Goal: Task Accomplishment & Management: Manage account settings

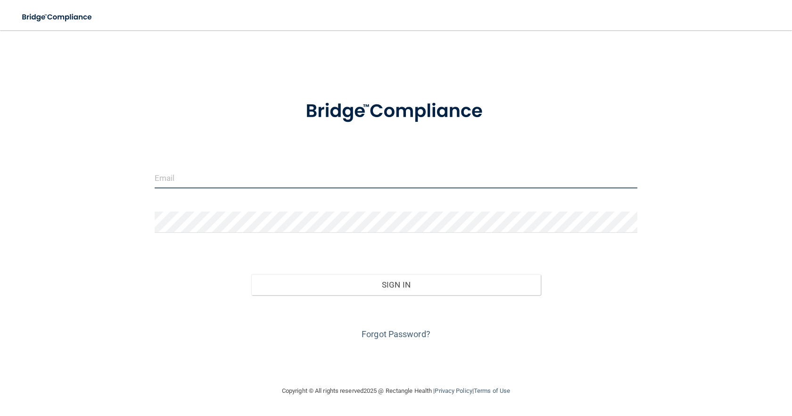
click at [403, 181] on input "email" at bounding box center [396, 177] width 483 height 21
type input "[EMAIL_ADDRESS][DOMAIN_NAME]"
click at [291, 178] on input "email" at bounding box center [396, 177] width 483 height 21
type input "[EMAIL_ADDRESS][DOMAIN_NAME]"
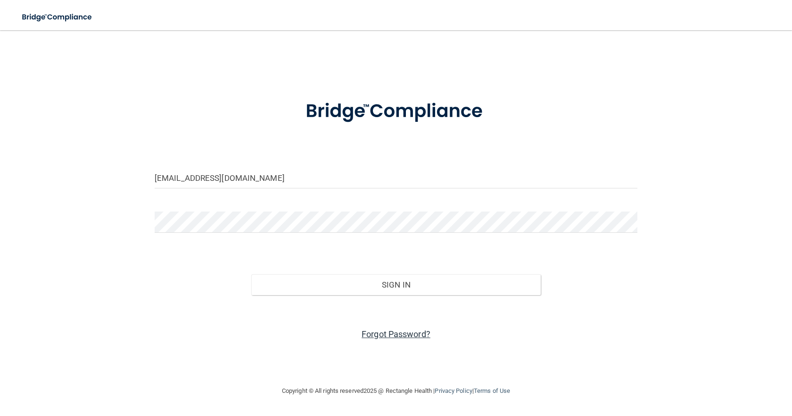
click at [410, 334] on link "Forgot Password?" at bounding box center [396, 334] width 69 height 10
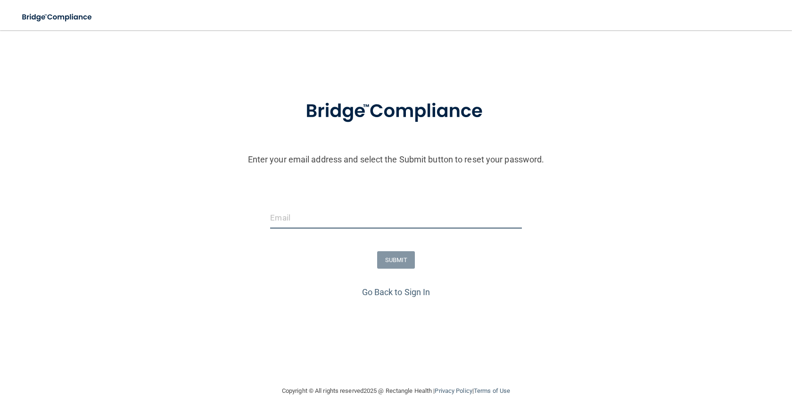
click at [358, 219] on input "email" at bounding box center [395, 217] width 251 height 21
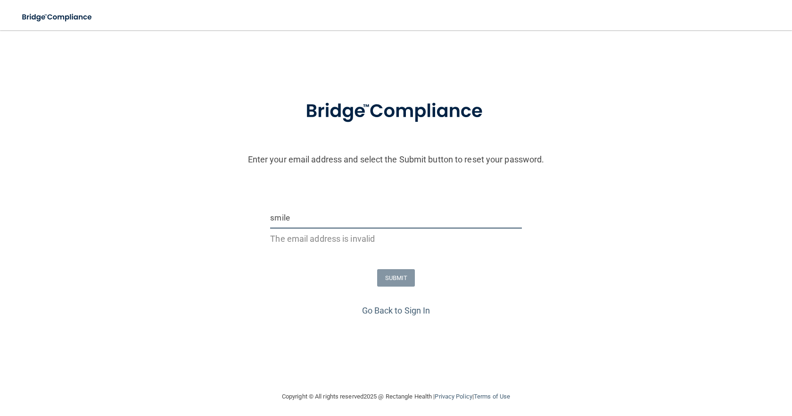
type input "[EMAIL_ADDRESS][DOMAIN_NAME]"
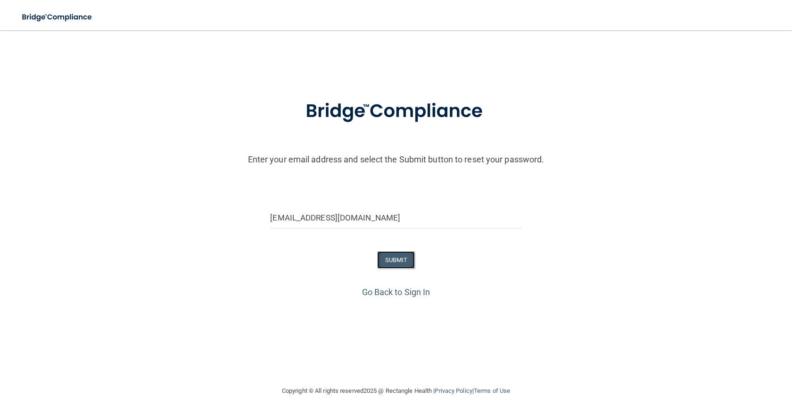
click at [415, 259] on button "SUBMIT" at bounding box center [396, 259] width 38 height 17
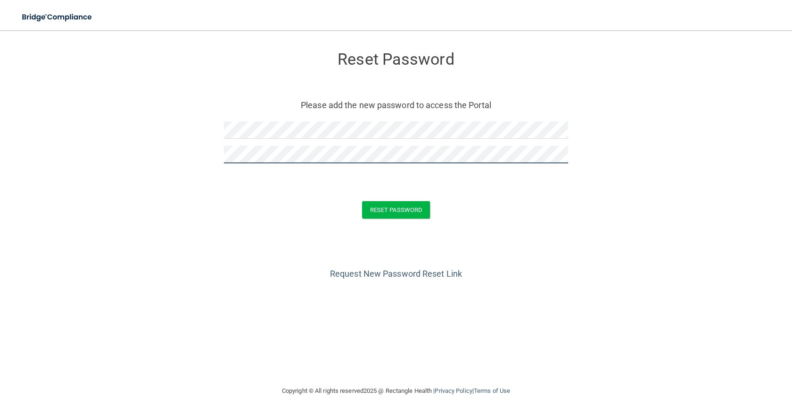
click at [362, 201] on button "Reset Password" at bounding box center [396, 209] width 68 height 17
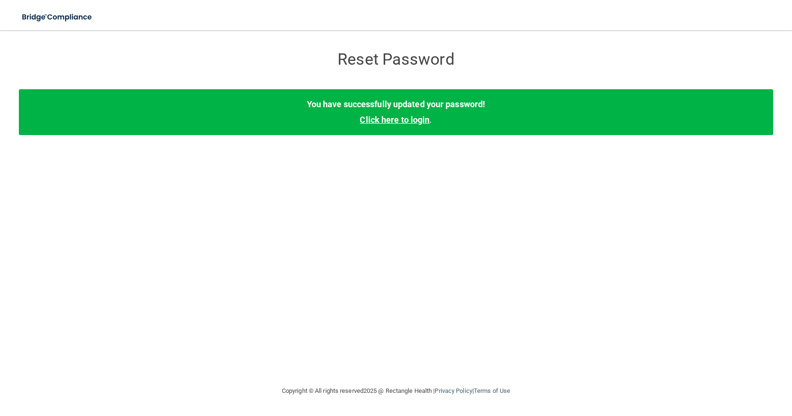
click at [418, 118] on link "Click here to login" at bounding box center [395, 120] width 70 height 10
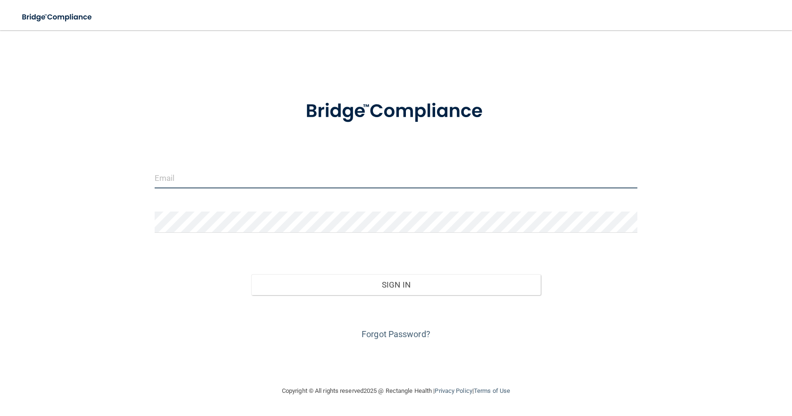
drag, startPoint x: 248, startPoint y: 178, endPoint x: 259, endPoint y: 179, distance: 11.3
click at [249, 178] on input "email" at bounding box center [396, 177] width 483 height 21
type input "[EMAIL_ADDRESS][DOMAIN_NAME]"
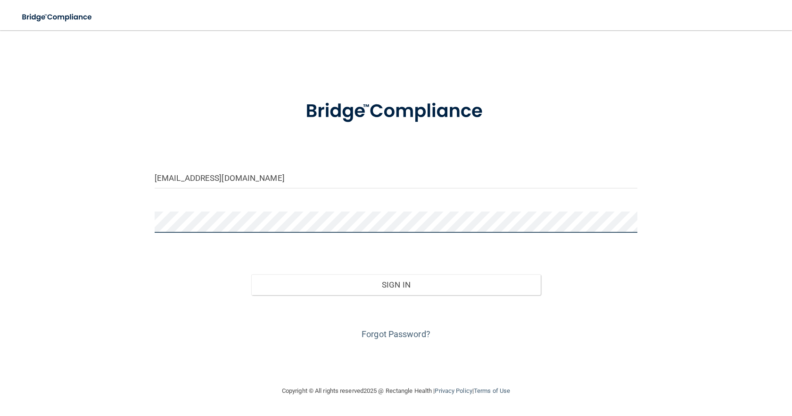
click at [251, 274] on button "Sign In" at bounding box center [396, 284] width 290 height 21
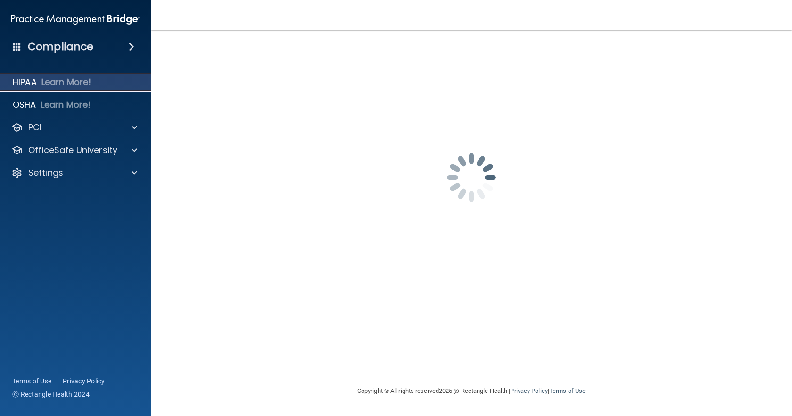
drag, startPoint x: 50, startPoint y: 83, endPoint x: 110, endPoint y: 87, distance: 60.9
click at [50, 83] on p "Learn More!" at bounding box center [67, 81] width 50 height 11
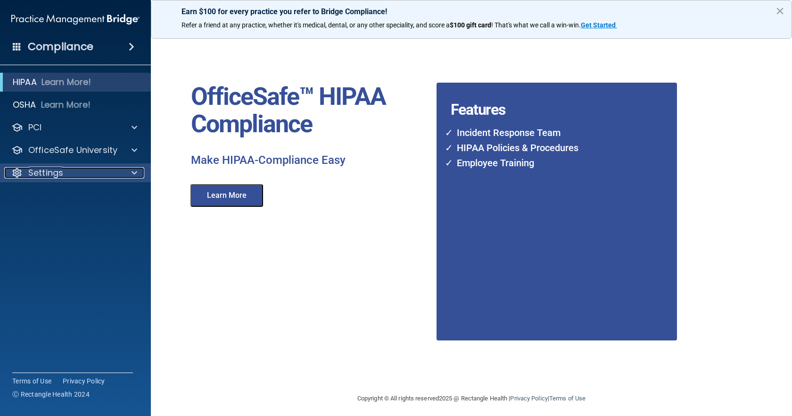
drag, startPoint x: 44, startPoint y: 172, endPoint x: 51, endPoint y: 177, distance: 8.4
click at [44, 172] on p "Settings" at bounding box center [45, 172] width 35 height 11
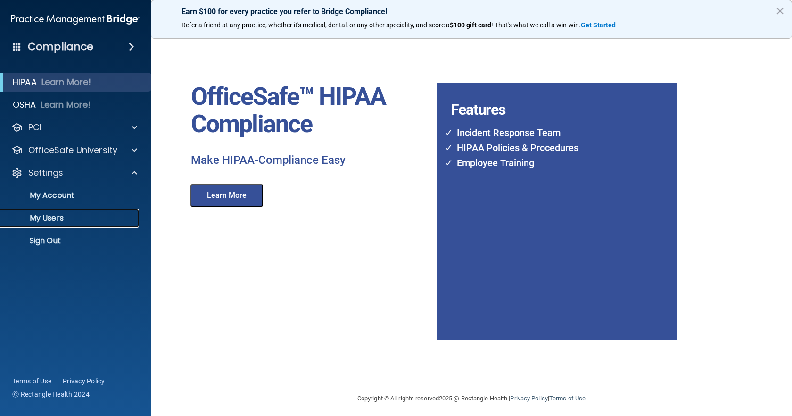
drag, startPoint x: 56, startPoint y: 216, endPoint x: 99, endPoint y: 229, distance: 44.6
click at [56, 216] on p "My Users" at bounding box center [70, 217] width 129 height 9
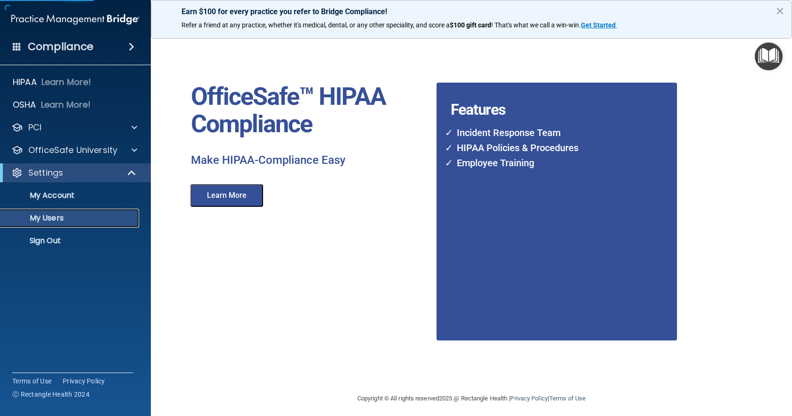
select select "20"
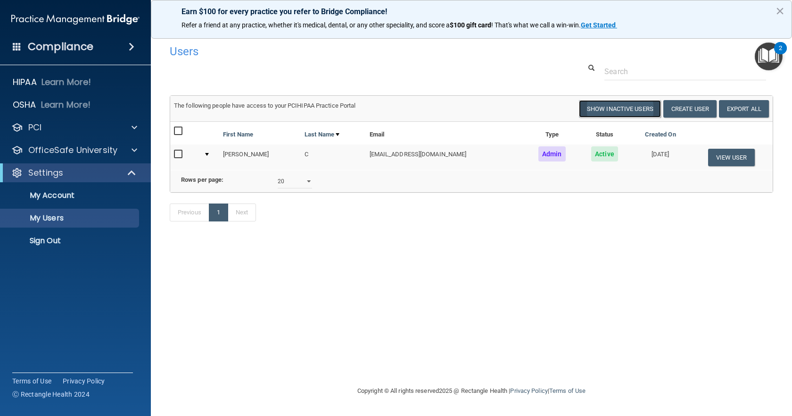
click at [631, 112] on button "Show Inactive Users" at bounding box center [620, 108] width 82 height 17
select select "20"
click at [209, 154] on div at bounding box center [207, 154] width 4 height 3
click at [732, 158] on button "View User" at bounding box center [731, 157] width 47 height 17
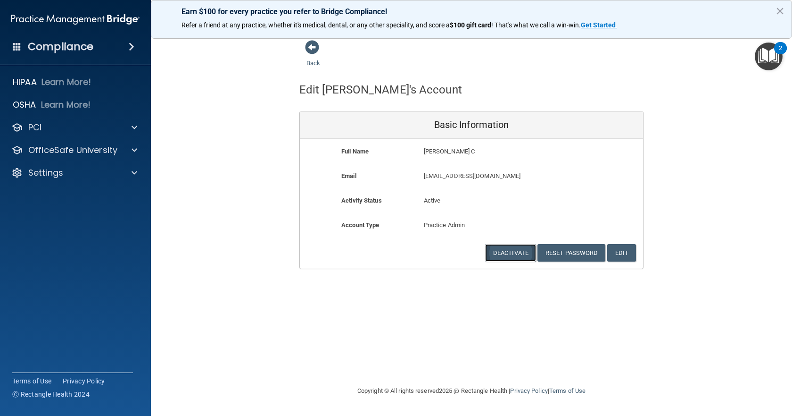
click at [508, 252] on button "Deactivate" at bounding box center [510, 252] width 51 height 17
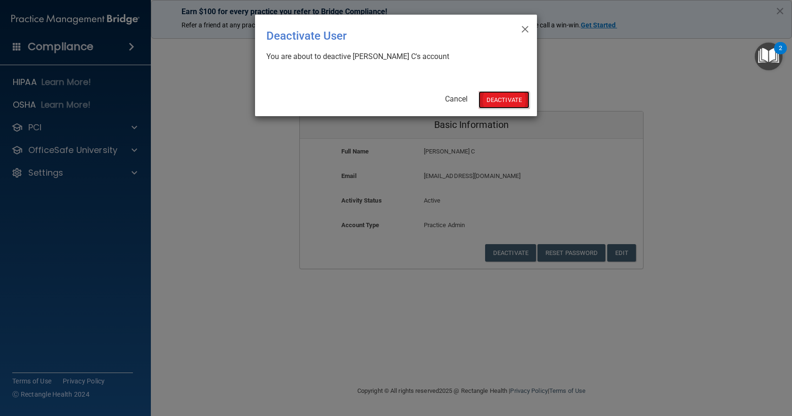
click at [507, 97] on button "Deactivate" at bounding box center [504, 99] width 51 height 17
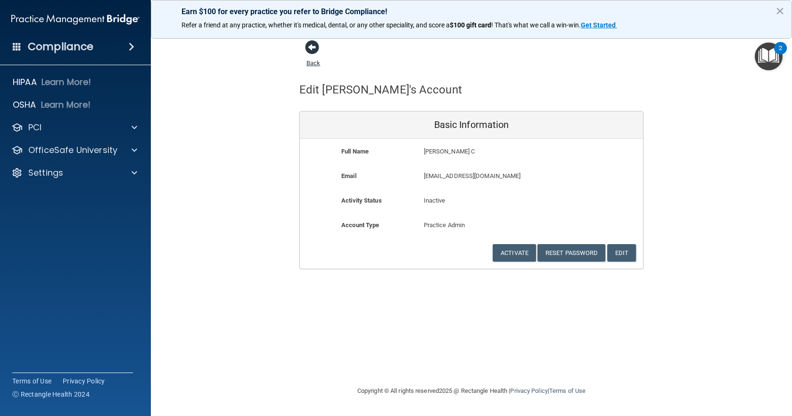
click at [310, 48] on span at bounding box center [312, 47] width 14 height 14
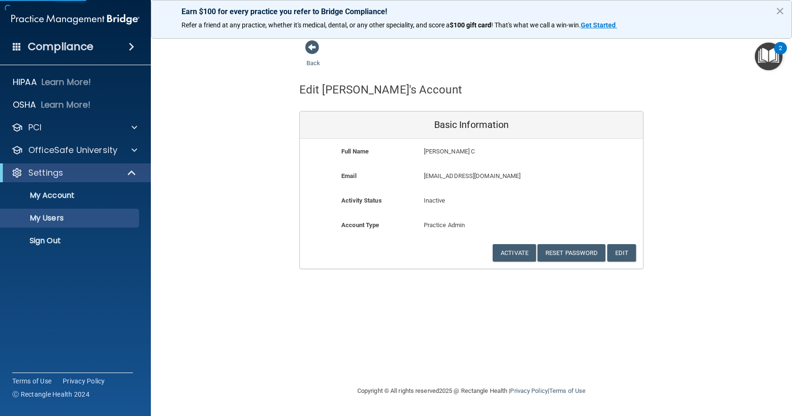
select select "20"
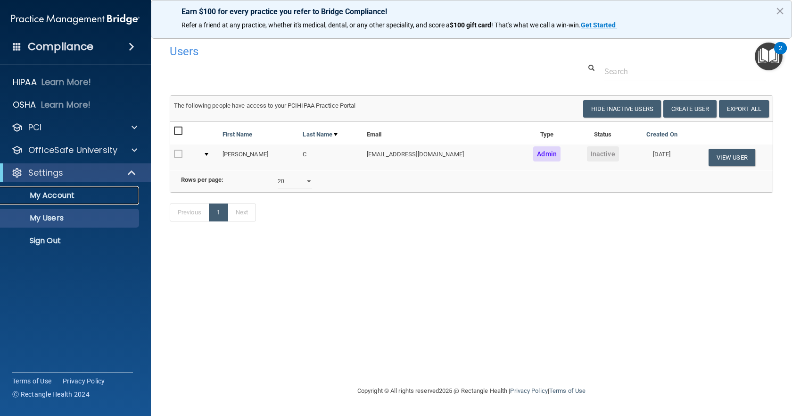
click at [64, 199] on p "My Account" at bounding box center [70, 195] width 129 height 9
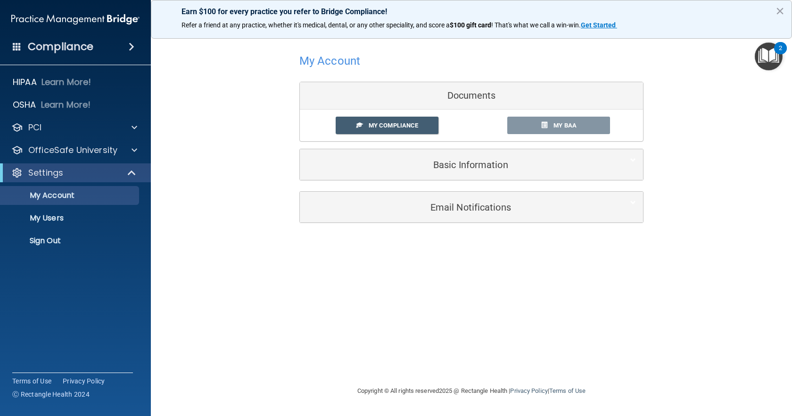
click at [765, 51] on img "Open Resource Center, 2 new notifications" at bounding box center [769, 56] width 28 height 28
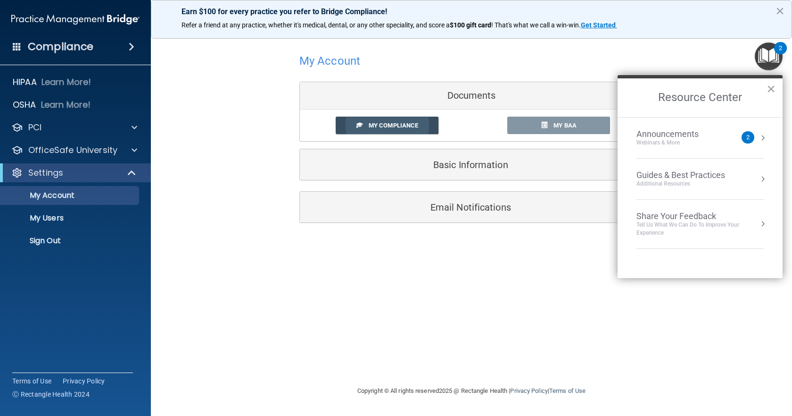
click at [405, 127] on span "My Compliance" at bounding box center [394, 125] width 50 height 7
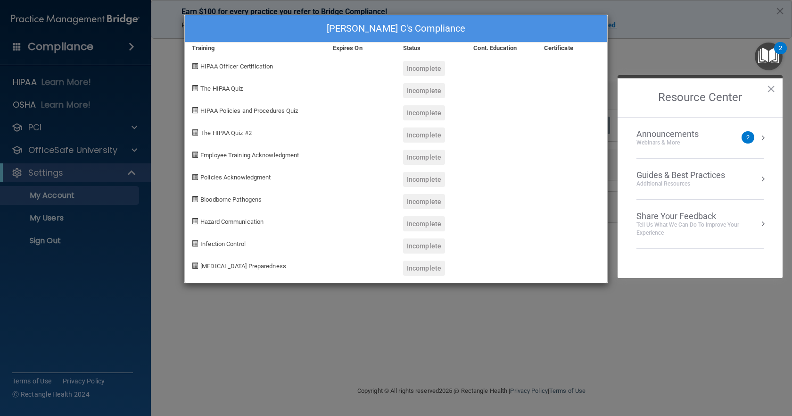
click at [769, 87] on button "×" at bounding box center [771, 88] width 9 height 15
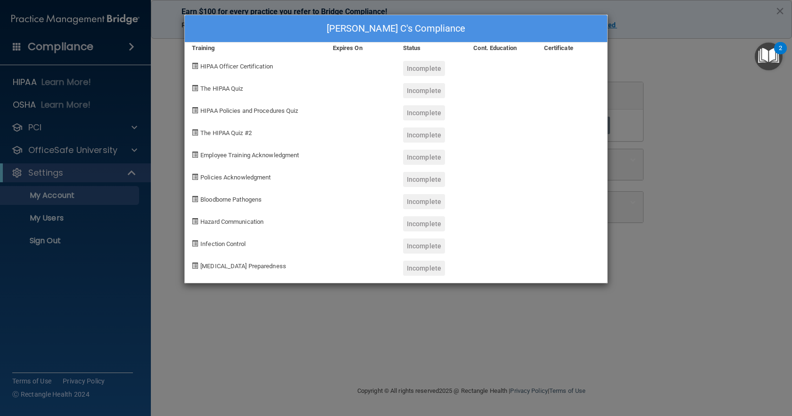
click at [646, 66] on div "[PERSON_NAME] C's Compliance Training Expires On Status Cont. Education Certifi…" at bounding box center [396, 208] width 792 height 416
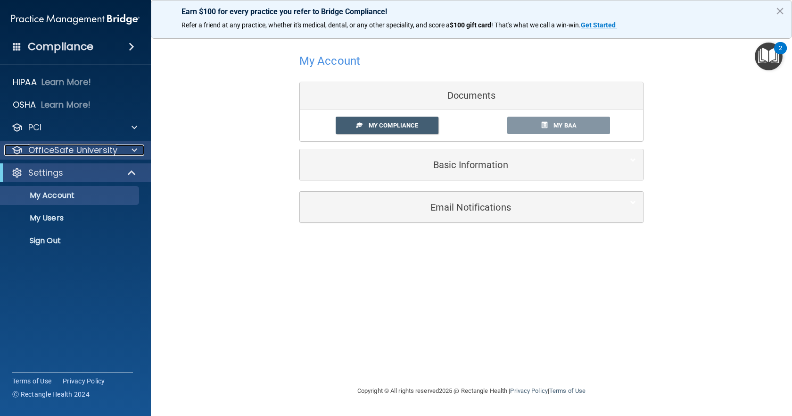
drag, startPoint x: 91, startPoint y: 154, endPoint x: 111, endPoint y: 148, distance: 21.2
click at [91, 153] on p "OfficeSafe University" at bounding box center [72, 149] width 89 height 11
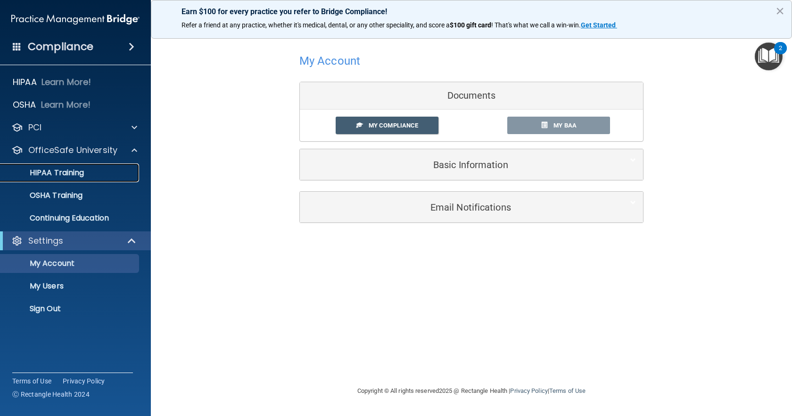
drag, startPoint x: 59, startPoint y: 174, endPoint x: 115, endPoint y: 173, distance: 55.7
click at [59, 173] on p "HIPAA Training" at bounding box center [45, 172] width 78 height 9
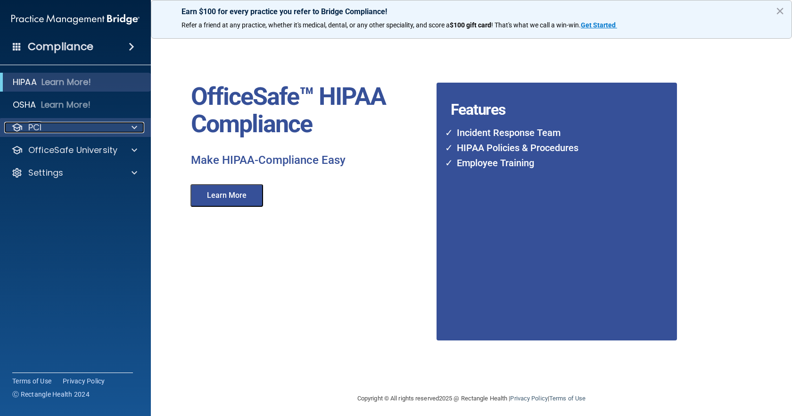
click at [37, 129] on p "PCI" at bounding box center [34, 127] width 13 height 11
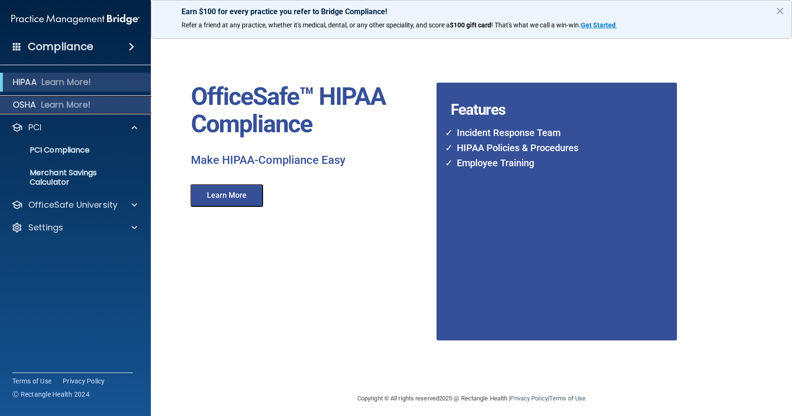
click at [58, 108] on p "Learn More!" at bounding box center [66, 104] width 50 height 11
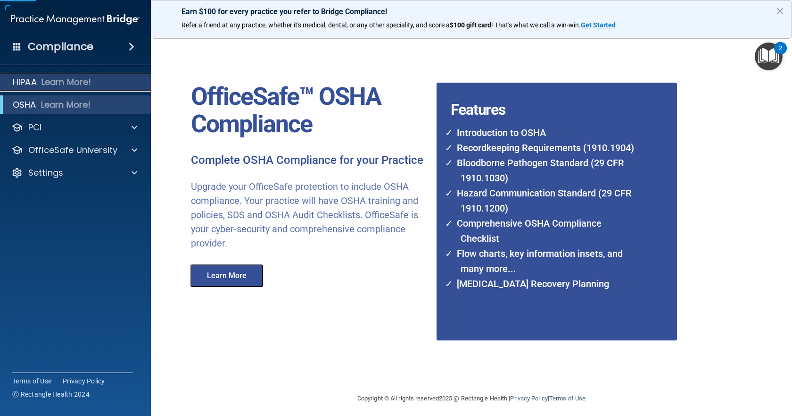
click at [59, 81] on p "Learn More!" at bounding box center [67, 81] width 50 height 11
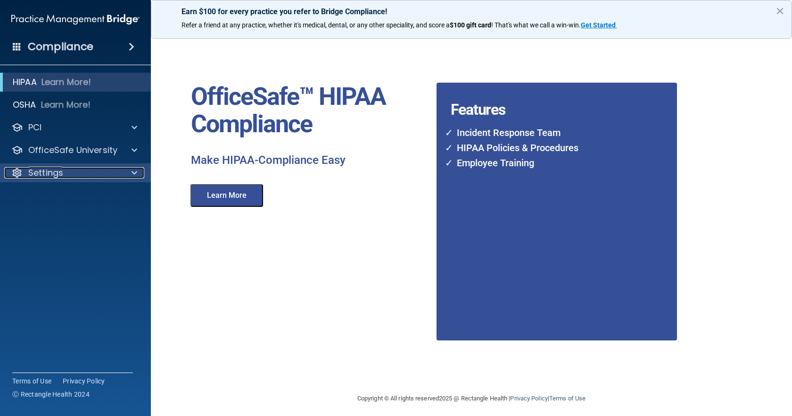
click at [46, 175] on p "Settings" at bounding box center [45, 172] width 35 height 11
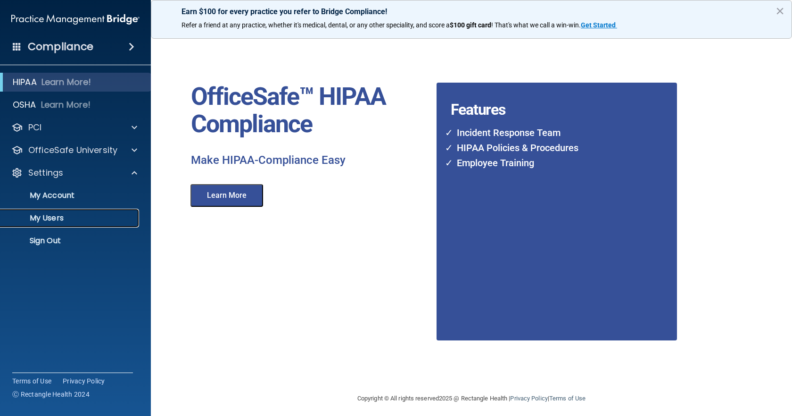
click at [56, 215] on p "My Users" at bounding box center [70, 217] width 129 height 9
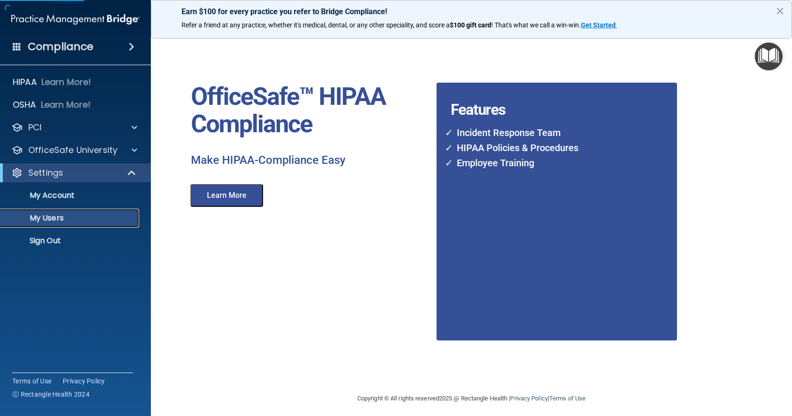
select select "20"
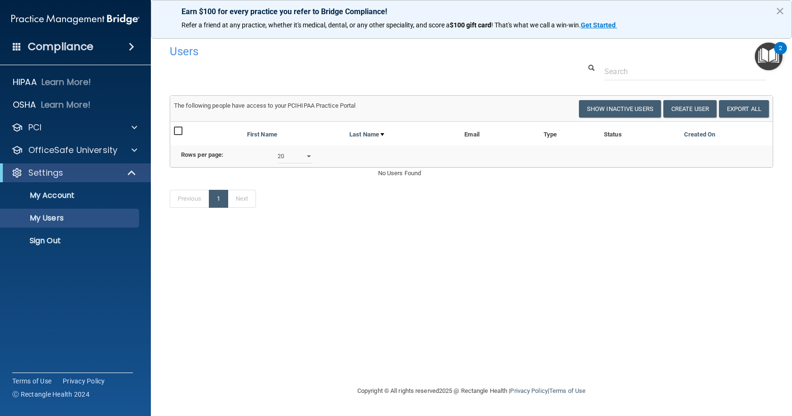
click at [42, 45] on h4 "Compliance" at bounding box center [61, 46] width 66 height 13
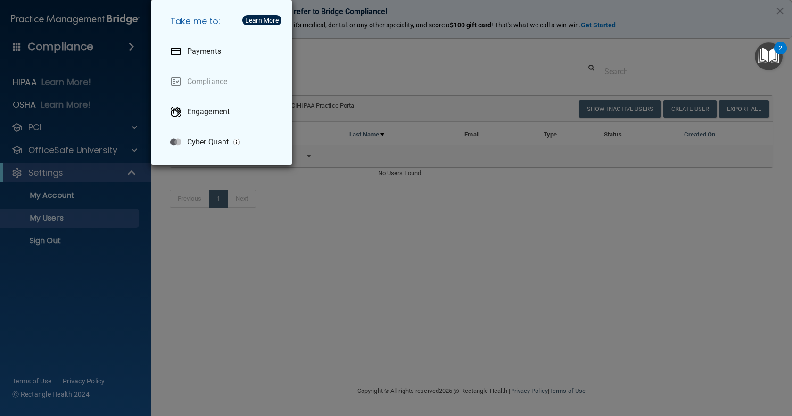
click at [242, 320] on div "Take me to: Payments Compliance Engagement Cyber Quant" at bounding box center [396, 208] width 792 height 416
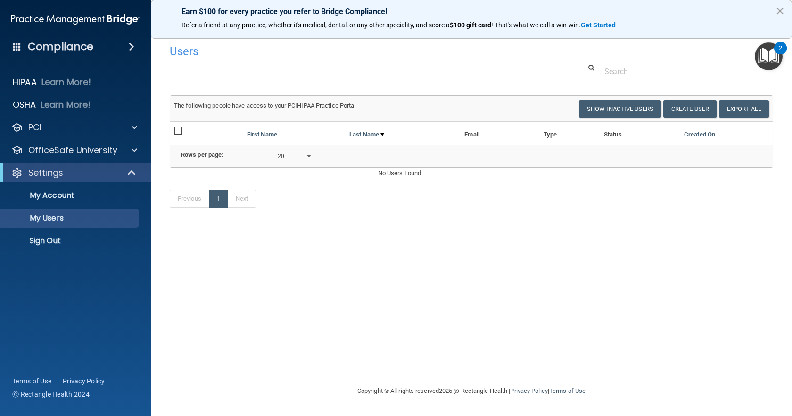
click at [780, 9] on button "×" at bounding box center [780, 10] width 9 height 15
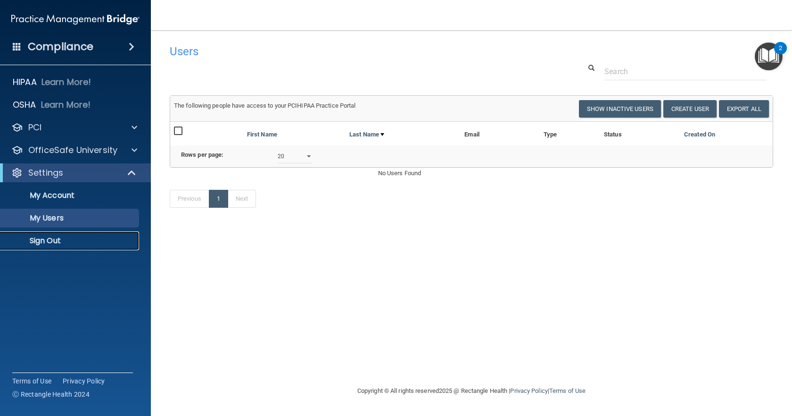
click at [57, 240] on p "Sign Out" at bounding box center [70, 240] width 129 height 9
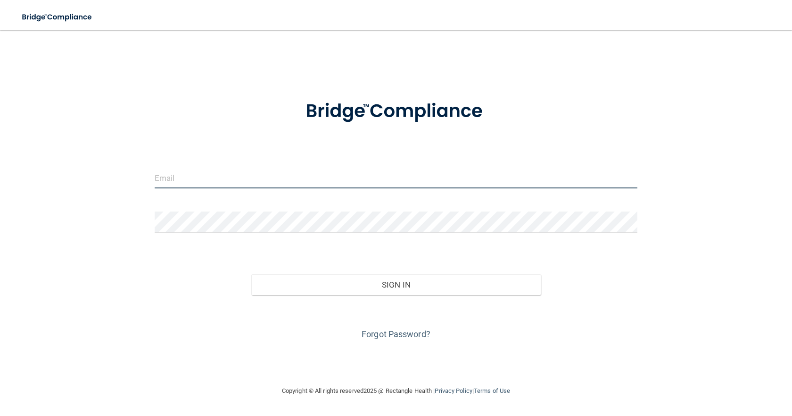
drag, startPoint x: 365, startPoint y: 176, endPoint x: 410, endPoint y: 175, distance: 44.8
click at [366, 176] on input "email" at bounding box center [396, 177] width 483 height 21
type input "[EMAIL_ADDRESS][DOMAIN_NAME]"
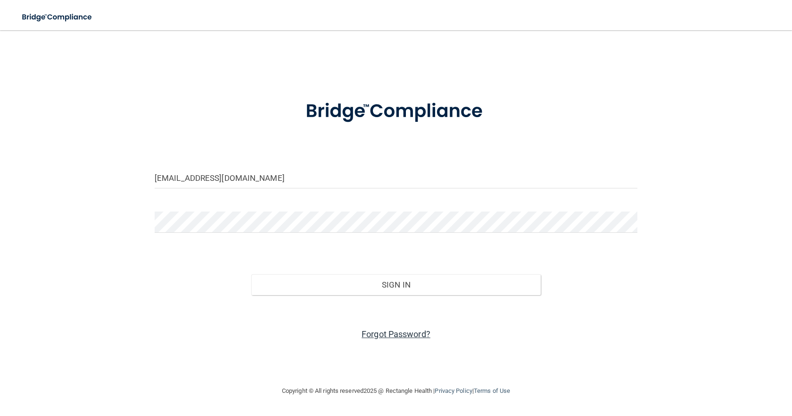
click at [411, 335] on link "Forgot Password?" at bounding box center [396, 334] width 69 height 10
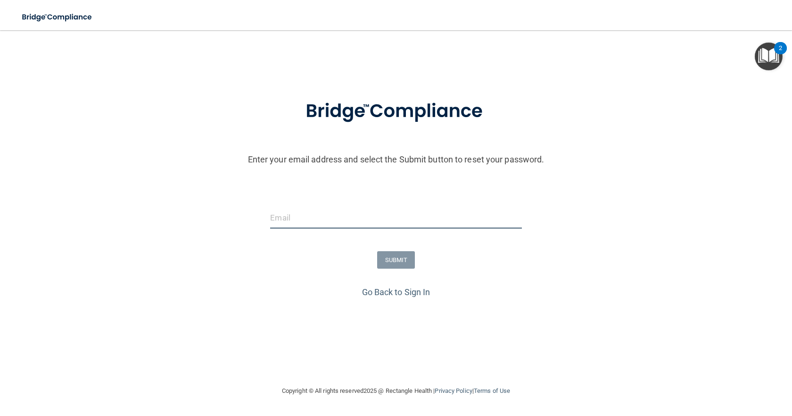
drag, startPoint x: 300, startPoint y: 214, endPoint x: 307, endPoint y: 215, distance: 6.7
click at [300, 214] on input "email" at bounding box center [395, 217] width 251 height 21
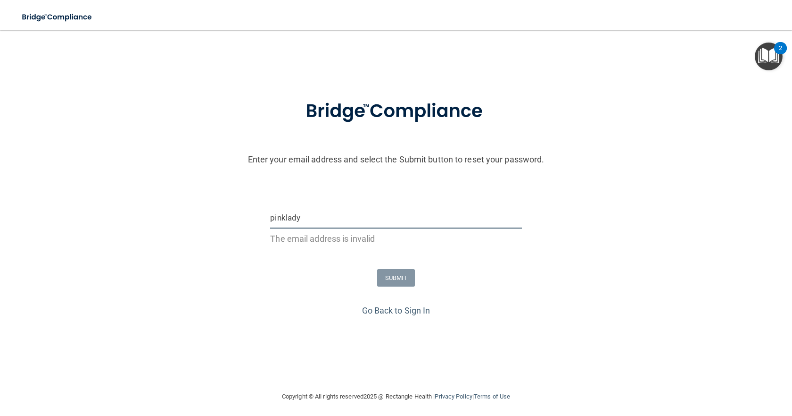
type input "[EMAIL_ADDRESS][DOMAIN_NAME]"
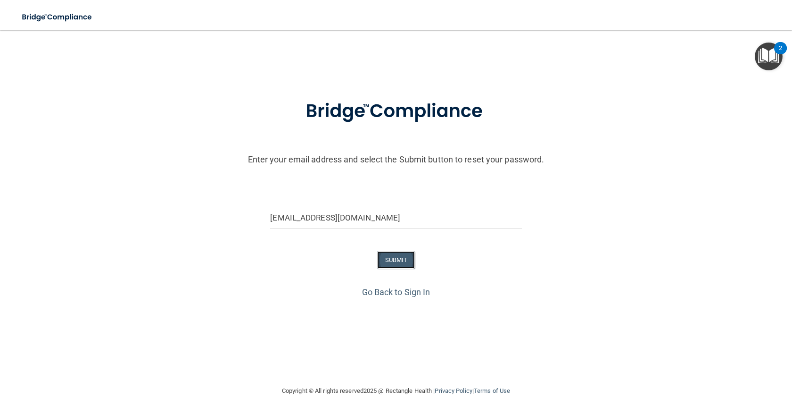
click at [415, 265] on button "SUBMIT" at bounding box center [396, 259] width 38 height 17
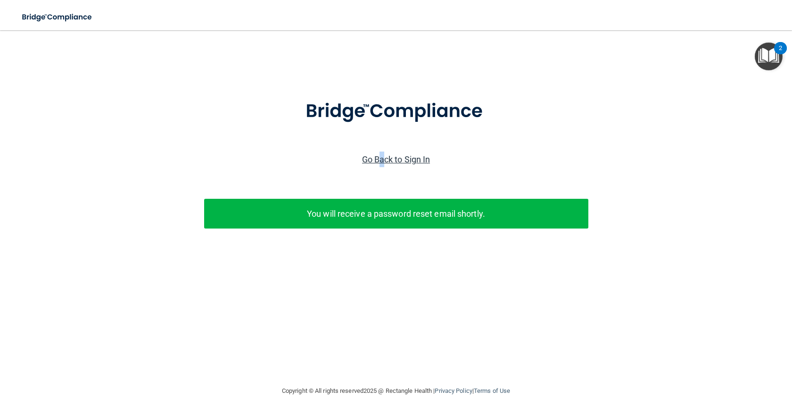
click at [382, 158] on link "Go Back to Sign In" at bounding box center [396, 159] width 68 height 10
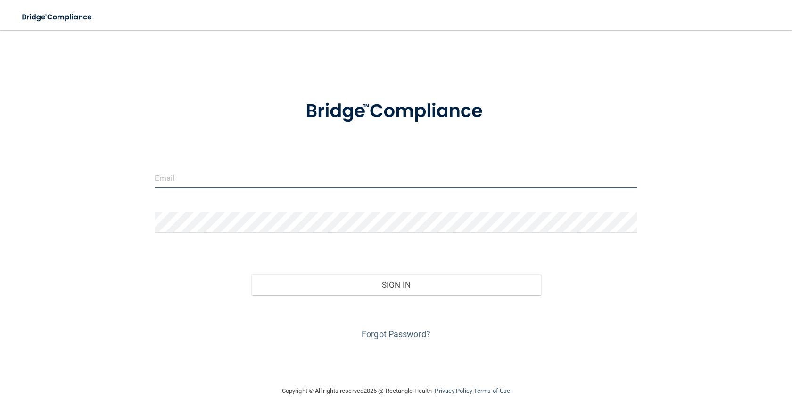
drag, startPoint x: 358, startPoint y: 183, endPoint x: 440, endPoint y: 183, distance: 82.1
click at [358, 183] on input "email" at bounding box center [396, 177] width 483 height 21
drag, startPoint x: 285, startPoint y: 170, endPoint x: 300, endPoint y: 174, distance: 15.2
click at [286, 169] on input "email" at bounding box center [396, 177] width 483 height 21
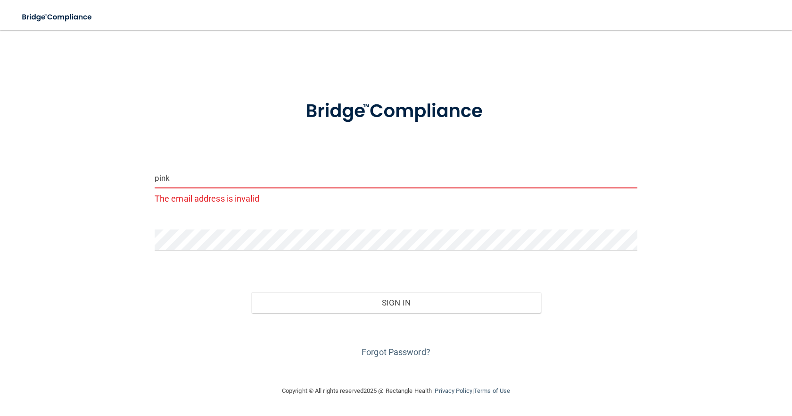
type input "[EMAIL_ADDRESS][DOMAIN_NAME]"
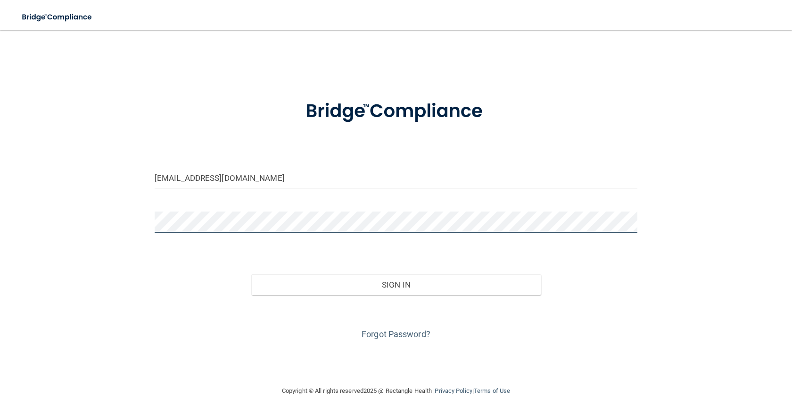
click at [251, 274] on button "Sign In" at bounding box center [396, 284] width 290 height 21
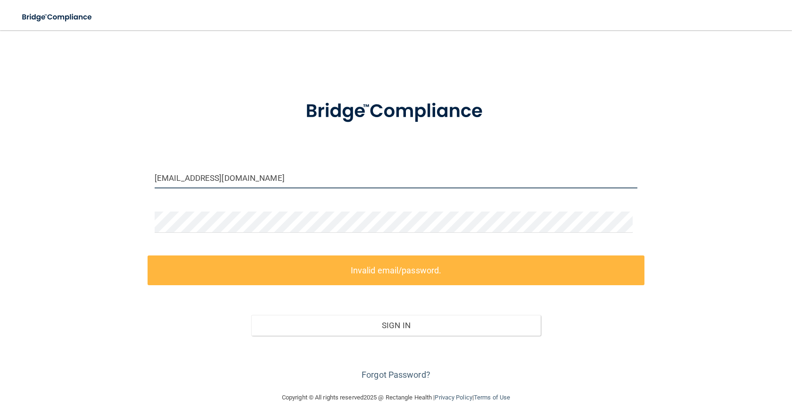
drag, startPoint x: 287, startPoint y: 175, endPoint x: 294, endPoint y: 177, distance: 7.9
click at [287, 175] on input "[EMAIL_ADDRESS][DOMAIN_NAME]" at bounding box center [396, 177] width 483 height 21
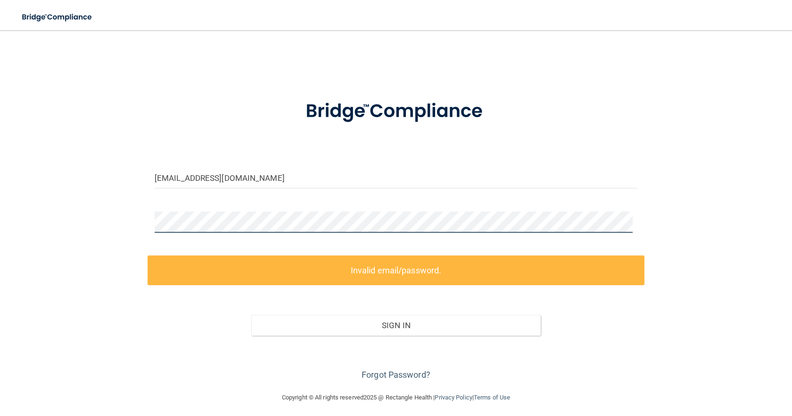
click at [0, 206] on main "[EMAIL_ADDRESS][DOMAIN_NAME] Invalid email/password. You don't have permission …" at bounding box center [396, 222] width 792 height 385
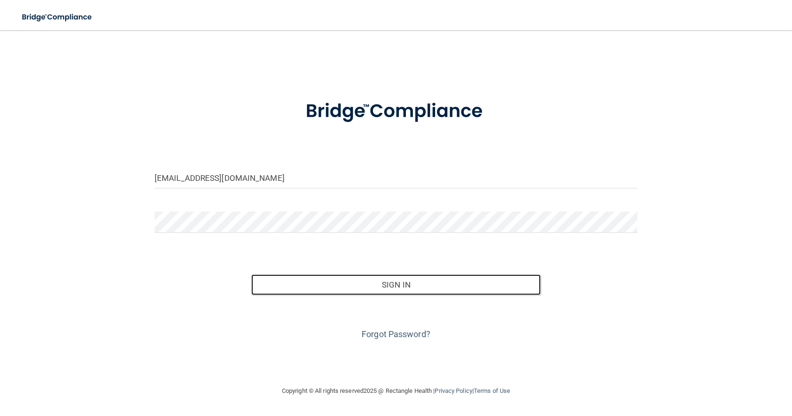
click at [372, 286] on button "Sign In" at bounding box center [396, 284] width 290 height 21
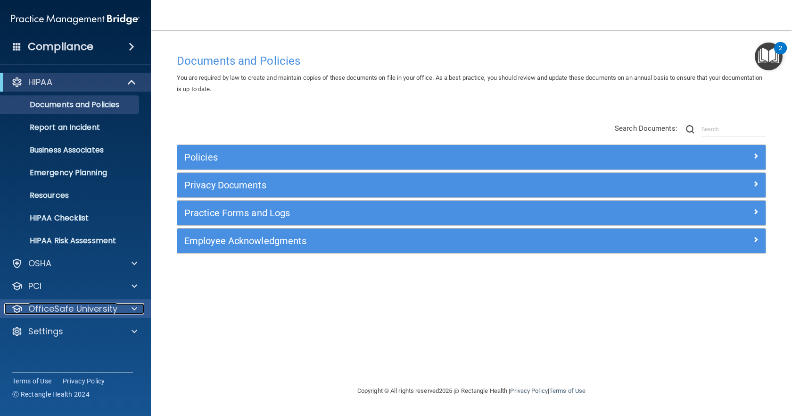
drag, startPoint x: 56, startPoint y: 310, endPoint x: 66, endPoint y: 313, distance: 10.4
click at [58, 310] on p "OfficeSafe University" at bounding box center [72, 308] width 89 height 11
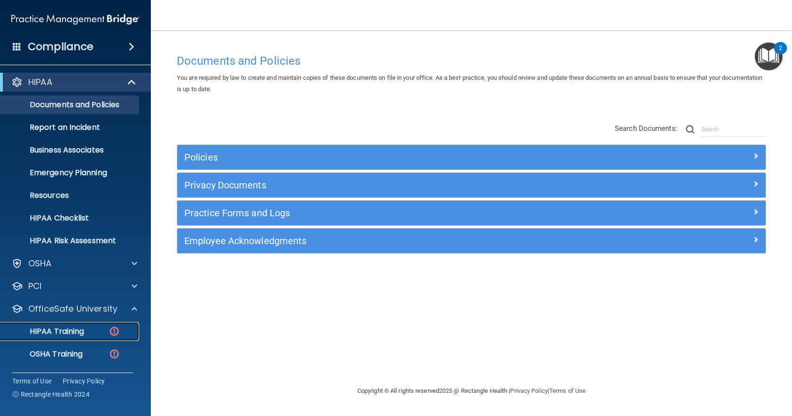
click at [50, 334] on p "HIPAA Training" at bounding box center [45, 330] width 78 height 9
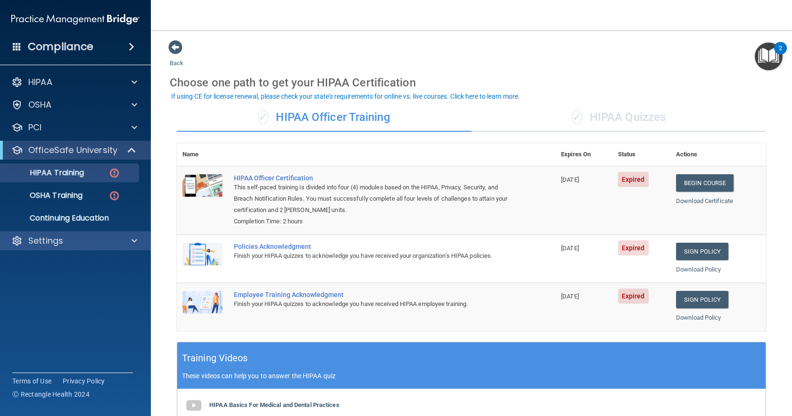
click at [53, 246] on div "Settings" at bounding box center [75, 240] width 151 height 19
click at [120, 237] on div "Settings" at bounding box center [62, 240] width 117 height 11
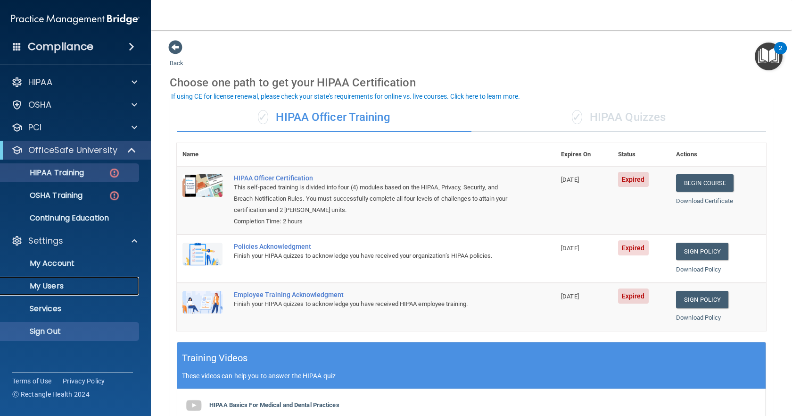
drag, startPoint x: 54, startPoint y: 285, endPoint x: 67, endPoint y: 301, distance: 21.1
click at [53, 286] on p "My Users" at bounding box center [70, 285] width 129 height 9
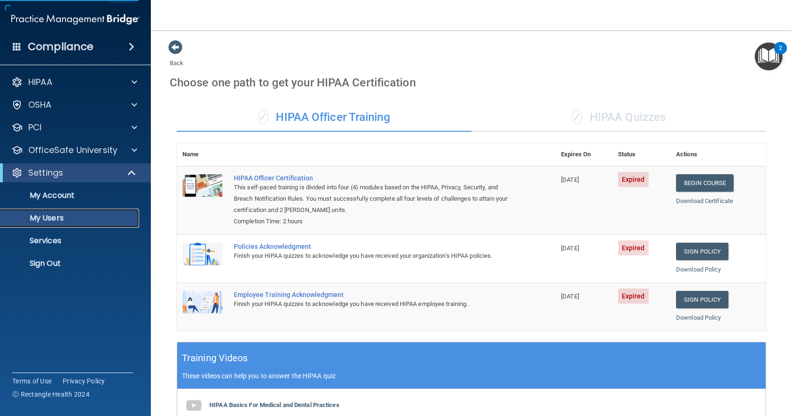
select select "20"
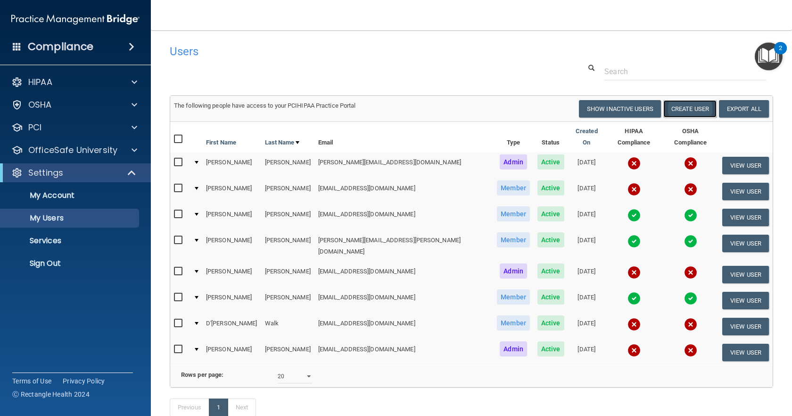
click at [673, 108] on button "Create User" at bounding box center [690, 108] width 53 height 17
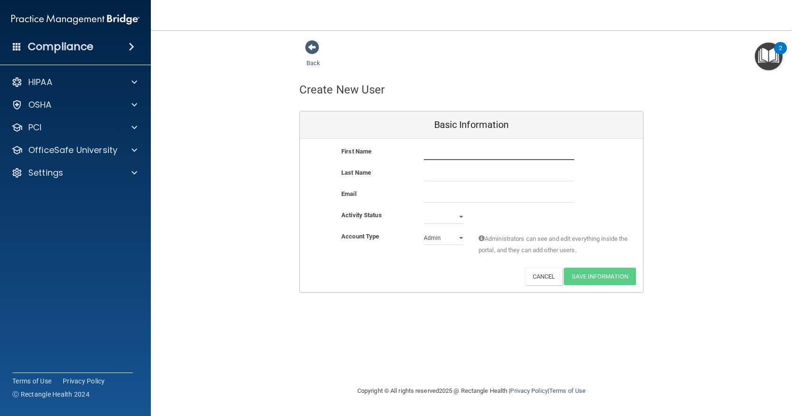
click at [496, 155] on input "text" at bounding box center [499, 153] width 150 height 14
type input "[PERSON_NAME]"
drag, startPoint x: 453, startPoint y: 197, endPoint x: 750, endPoint y: 194, distance: 297.6
click at [457, 195] on input "email" at bounding box center [499, 195] width 150 height 14
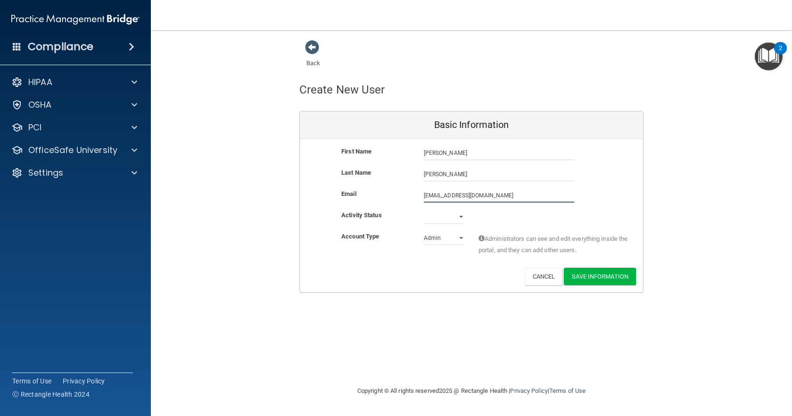
type input "[EMAIL_ADDRESS][DOMAIN_NAME]"
click at [453, 217] on select "Active Inactive" at bounding box center [444, 216] width 41 height 14
select select "active"
click at [424, 209] on select "Active Inactive" at bounding box center [444, 216] width 41 height 14
click at [459, 240] on select "Admin Member" at bounding box center [444, 238] width 41 height 14
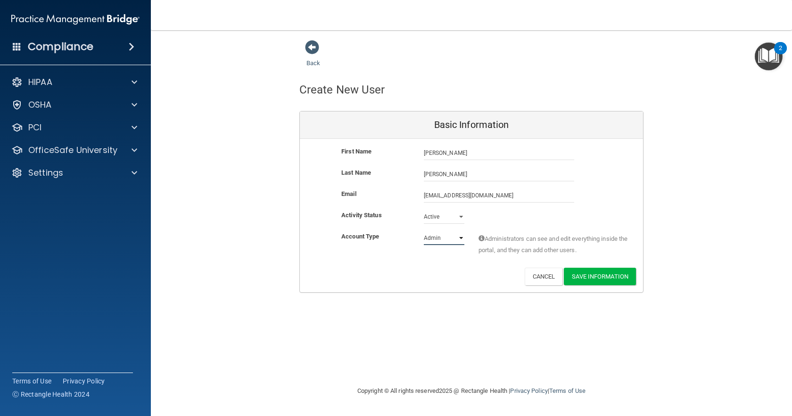
select select "practice_member"
click at [424, 231] on select "Admin Member" at bounding box center [444, 238] width 41 height 14
click at [595, 273] on button "Save Information" at bounding box center [600, 275] width 72 height 17
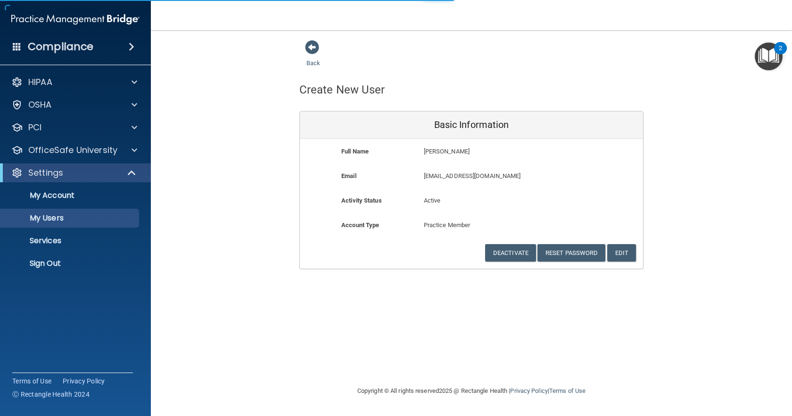
select select "20"
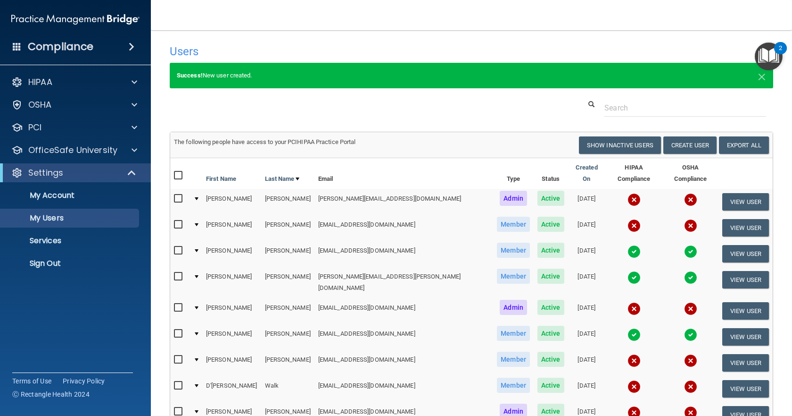
scroll to position [94, 0]
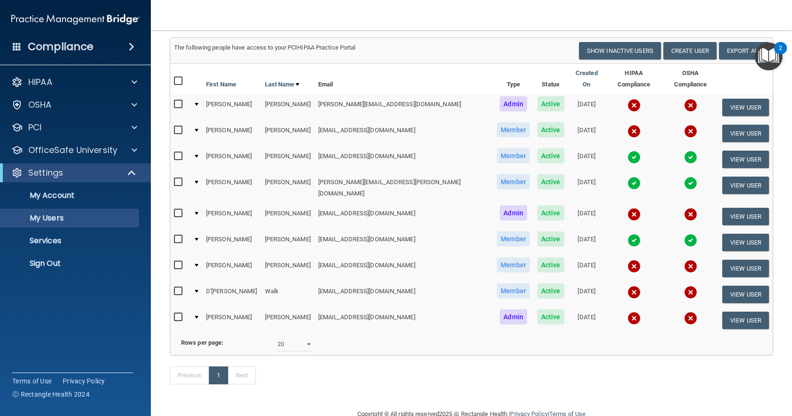
click at [175, 261] on input "checkbox" at bounding box center [179, 265] width 11 height 8
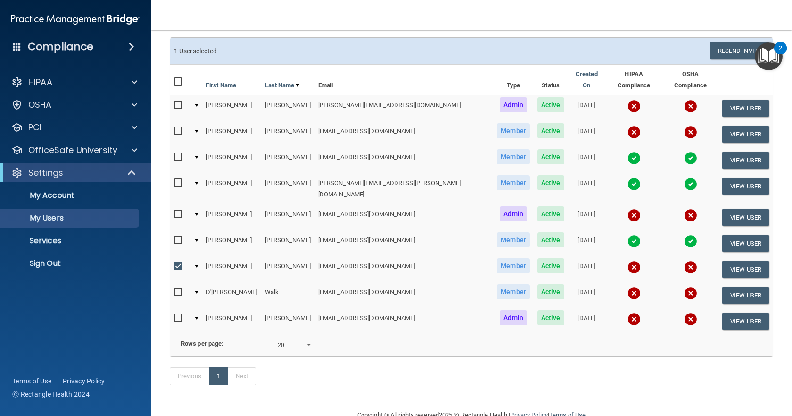
click at [175, 262] on input "checkbox" at bounding box center [179, 266] width 11 height 8
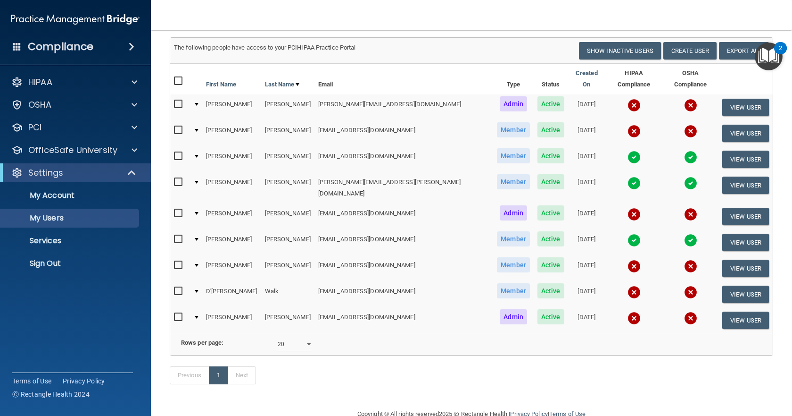
click at [202, 255] on td at bounding box center [196, 268] width 13 height 26
click at [199, 264] on div at bounding box center [197, 265] width 4 height 3
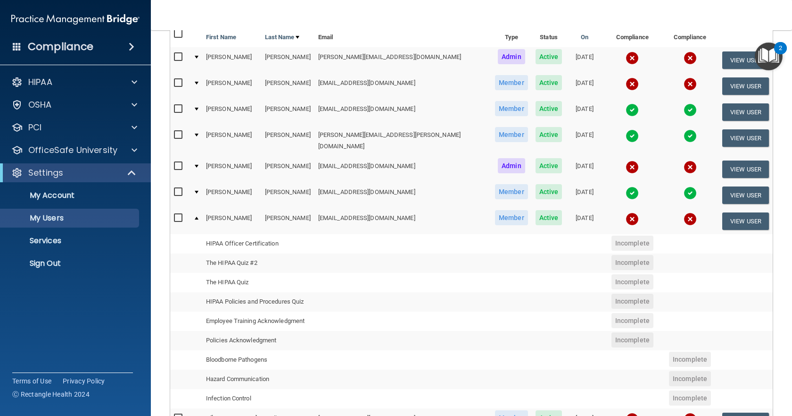
scroll to position [236, 0]
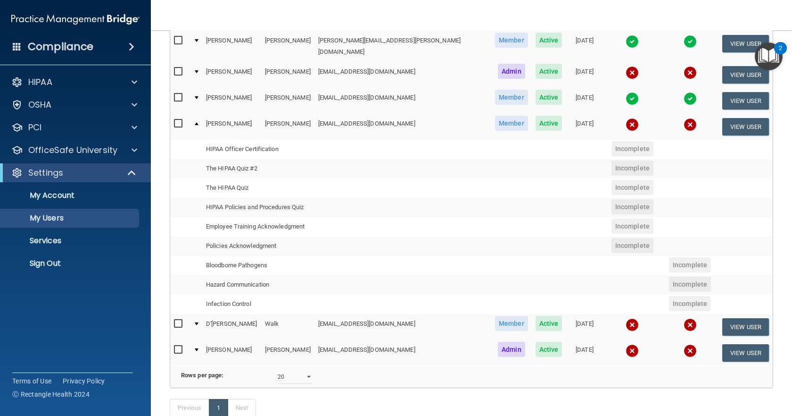
click at [199, 122] on div at bounding box center [197, 123] width 4 height 3
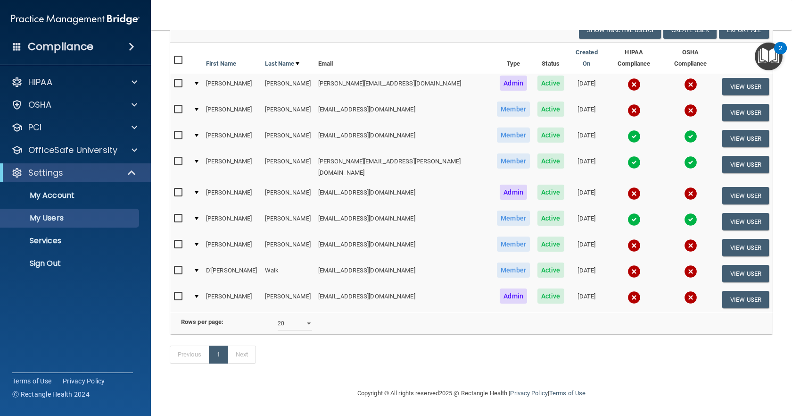
click at [177, 241] on input "checkbox" at bounding box center [179, 245] width 11 height 8
checkbox input "true"
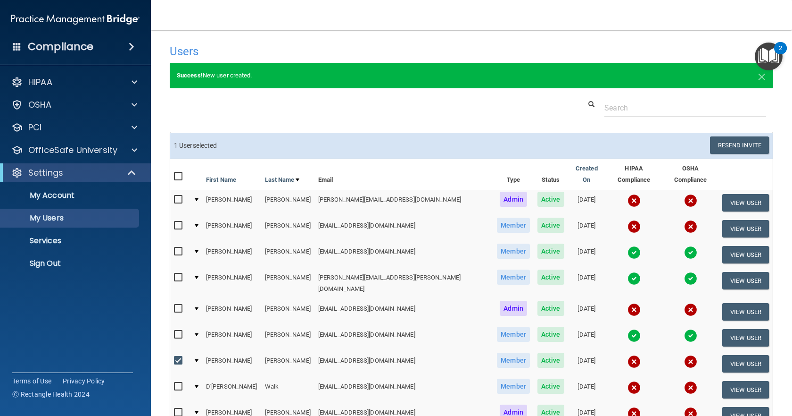
scroll to position [117, 0]
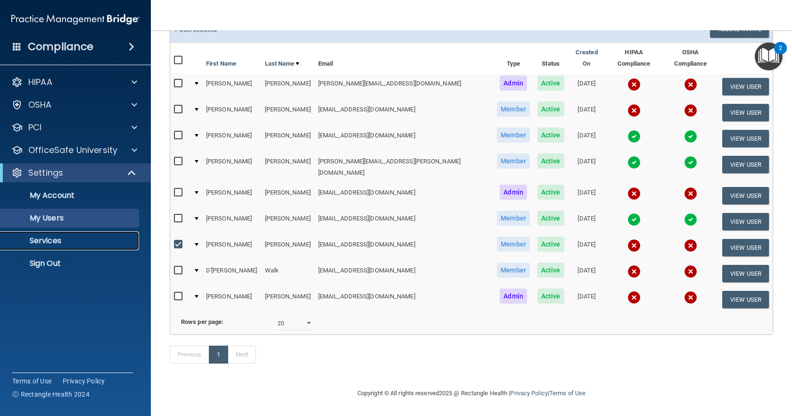
click at [55, 240] on p "Services" at bounding box center [70, 240] width 129 height 9
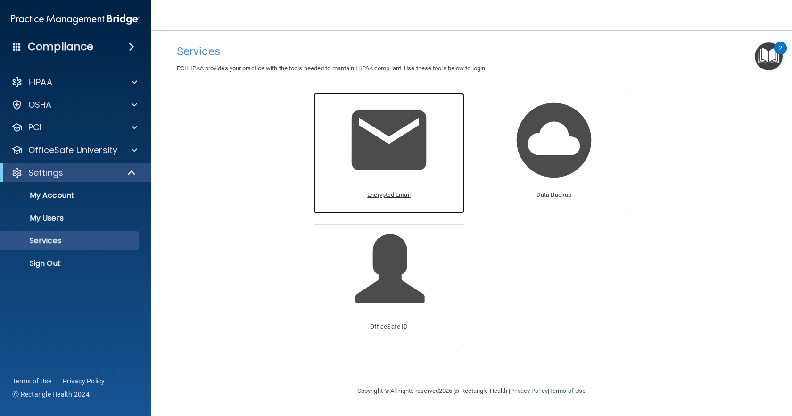
click at [402, 169] on img at bounding box center [389, 140] width 90 height 90
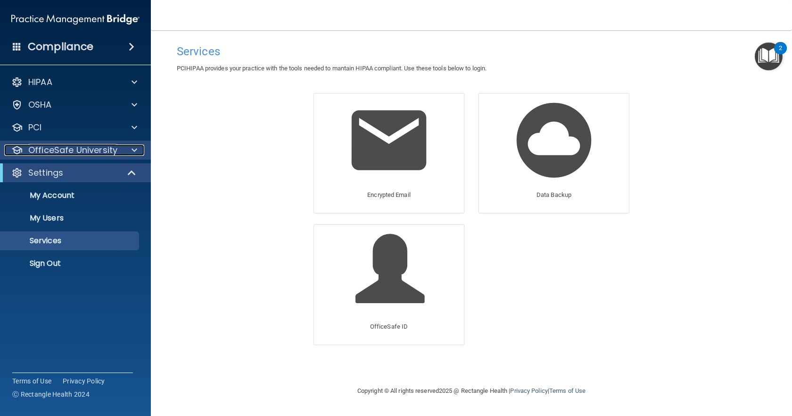
drag, startPoint x: 37, startPoint y: 150, endPoint x: 79, endPoint y: 154, distance: 42.1
click at [37, 150] on p "OfficeSafe University" at bounding box center [72, 149] width 89 height 11
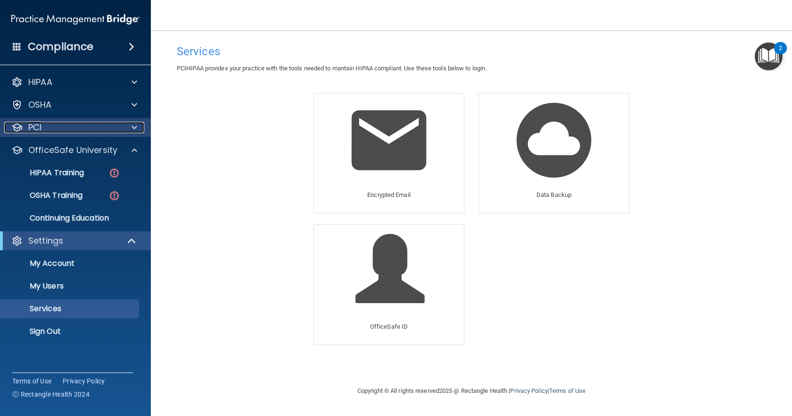
click at [51, 130] on div "PCI" at bounding box center [62, 127] width 117 height 11
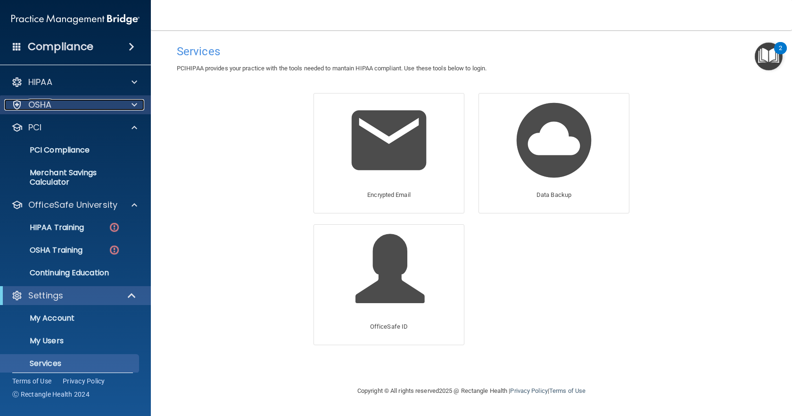
click at [53, 101] on div "OSHA" at bounding box center [62, 104] width 117 height 11
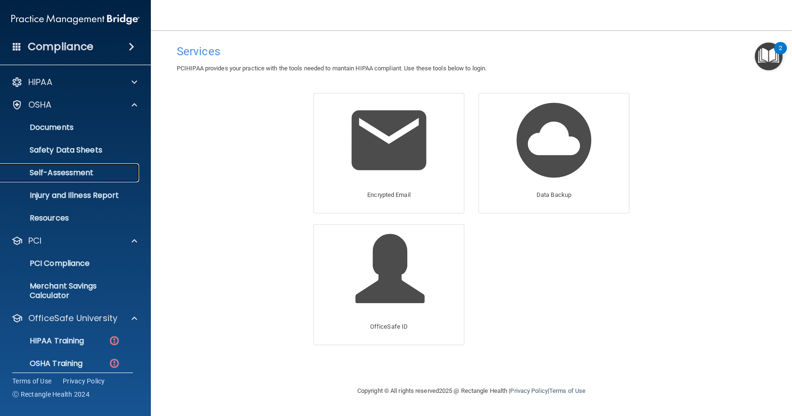
click at [65, 174] on p "Self-Assessment" at bounding box center [70, 172] width 129 height 9
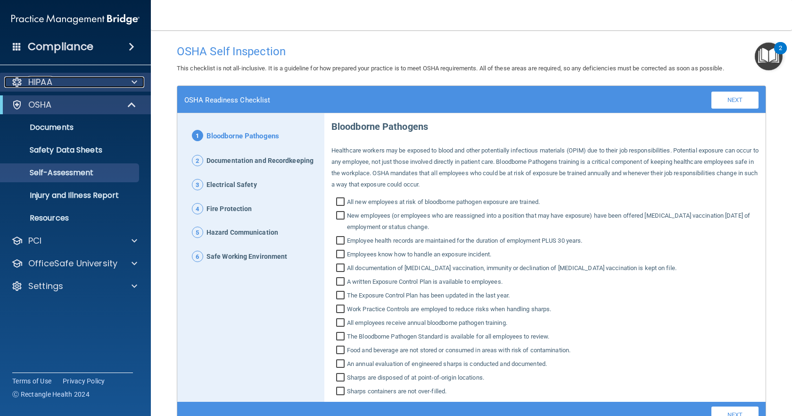
click at [57, 87] on div "HIPAA" at bounding box center [62, 81] width 117 height 11
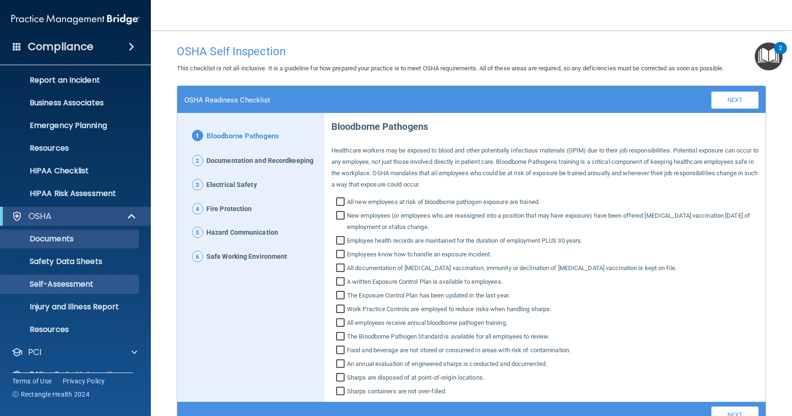
scroll to position [89, 0]
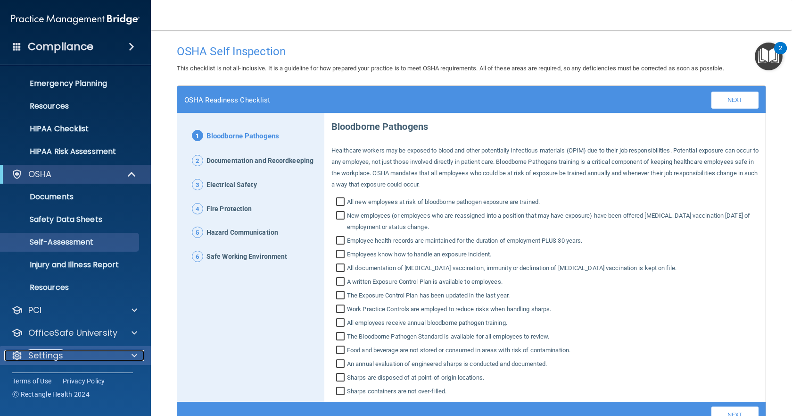
click at [77, 359] on div "Settings" at bounding box center [62, 354] width 117 height 11
click at [130, 357] on div at bounding box center [133, 354] width 24 height 11
click at [66, 359] on div "Settings" at bounding box center [62, 354] width 117 height 11
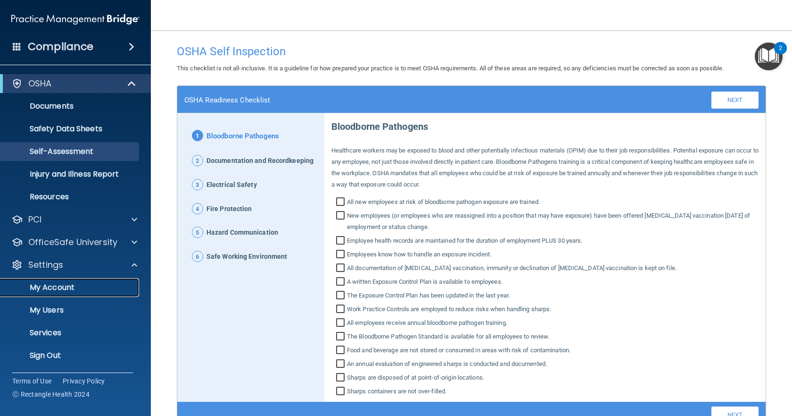
click at [67, 290] on p "My Account" at bounding box center [70, 287] width 129 height 9
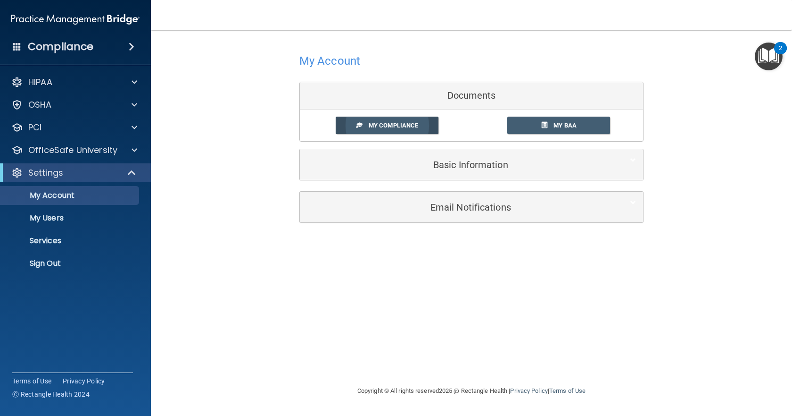
click at [406, 126] on span "My Compliance" at bounding box center [394, 125] width 50 height 7
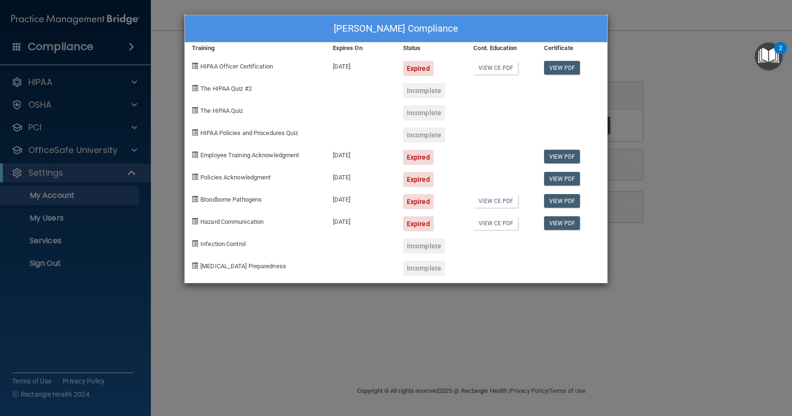
drag, startPoint x: 117, startPoint y: 298, endPoint x: 127, endPoint y: 303, distance: 11.6
click at [117, 298] on div "[PERSON_NAME] Compliance Training Expires On Status Cont. Education Certificate…" at bounding box center [396, 208] width 792 height 416
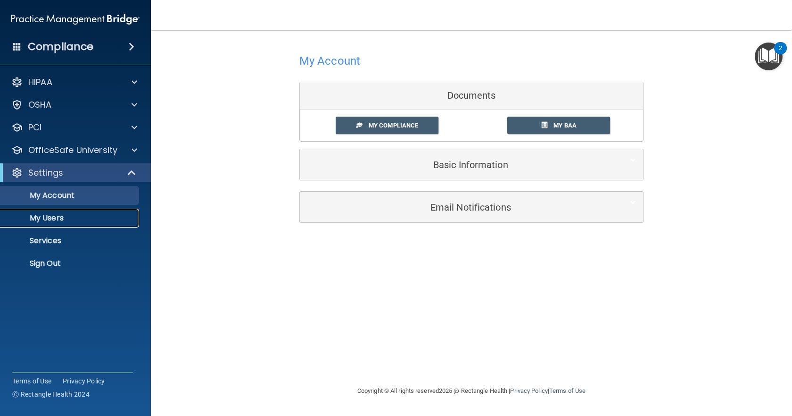
click at [50, 223] on link "My Users" at bounding box center [65, 217] width 149 height 19
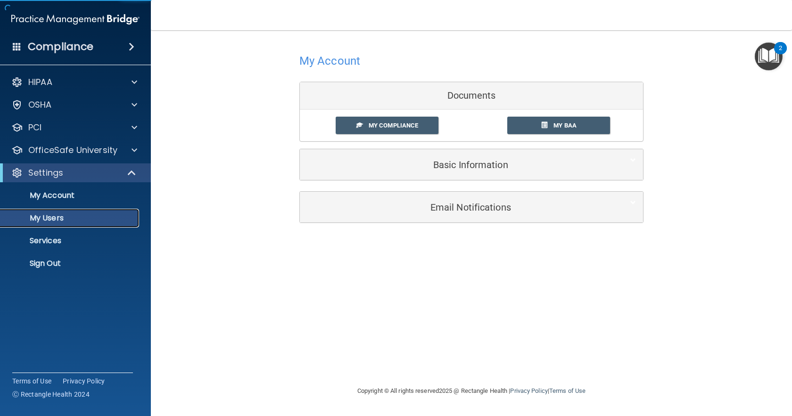
select select "20"
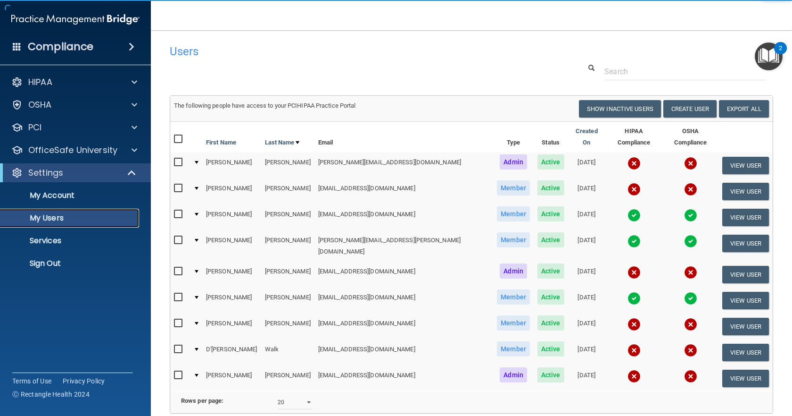
scroll to position [47, 0]
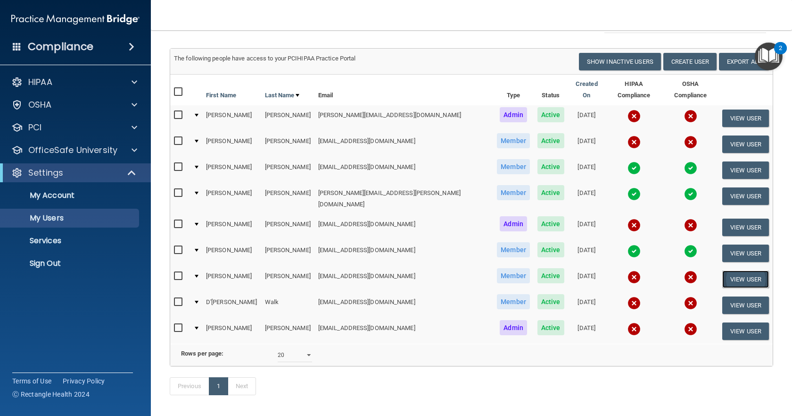
click at [740, 270] on button "View User" at bounding box center [746, 278] width 47 height 17
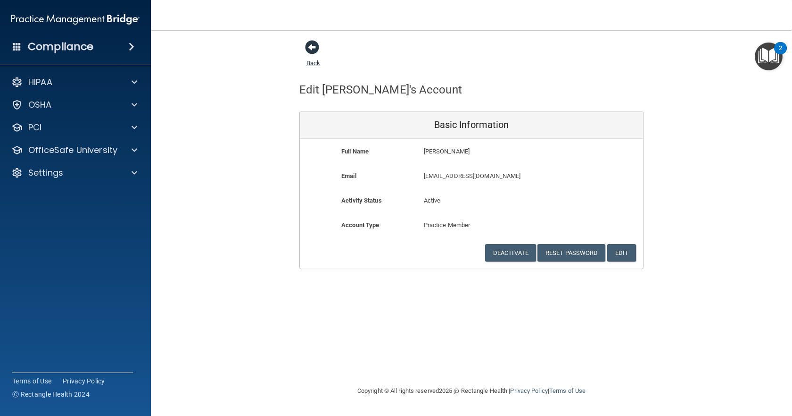
click at [319, 47] on span at bounding box center [312, 47] width 14 height 14
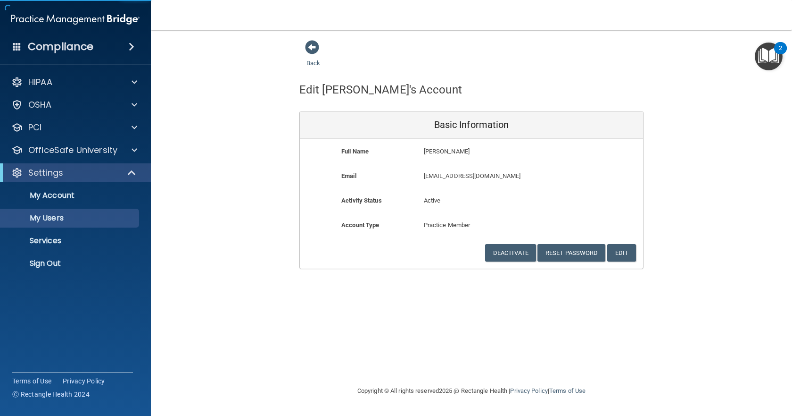
select select "20"
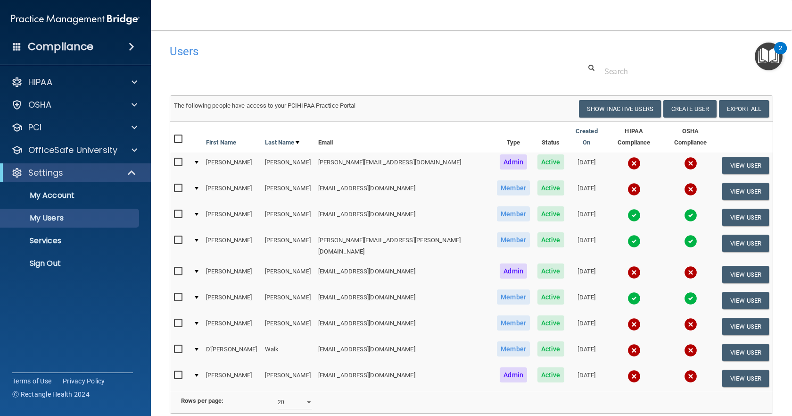
click at [769, 58] on img "Open Resource Center, 2 new notifications" at bounding box center [769, 56] width 28 height 28
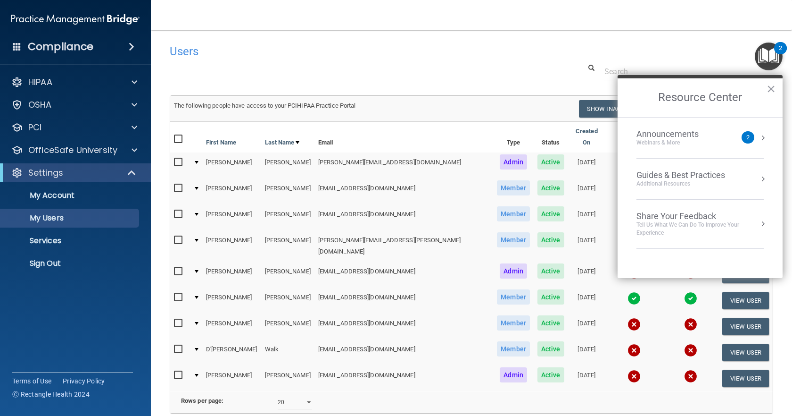
drag, startPoint x: 775, startPoint y: 88, endPoint x: 754, endPoint y: 91, distance: 21.4
click at [775, 87] on button "×" at bounding box center [771, 88] width 9 height 15
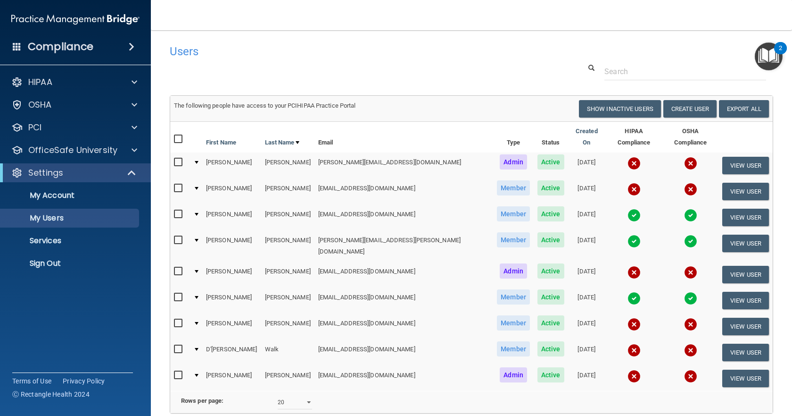
drag, startPoint x: 491, startPoint y: 52, endPoint x: 496, endPoint y: 56, distance: 6.1
click at [493, 52] on h4 "Users" at bounding box center [343, 51] width 346 height 12
drag, startPoint x: 42, startPoint y: 246, endPoint x: 51, endPoint y: 245, distance: 8.5
click at [43, 246] on link "Services" at bounding box center [65, 240] width 149 height 19
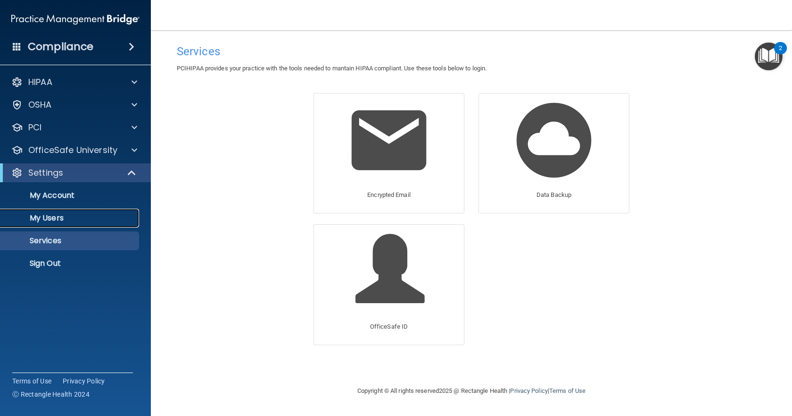
click at [58, 214] on p "My Users" at bounding box center [70, 217] width 129 height 9
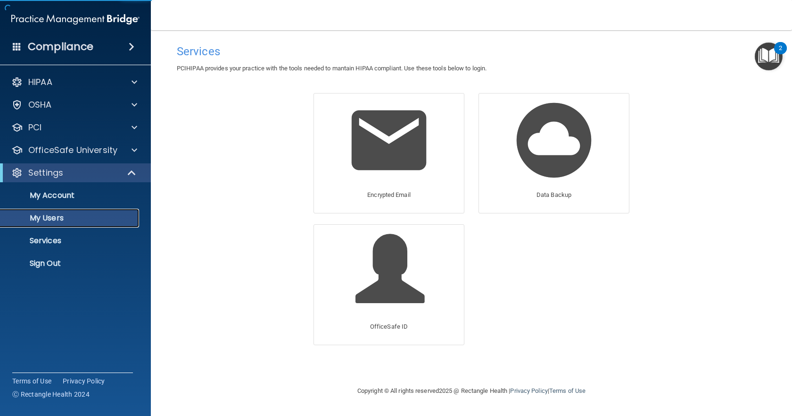
select select "20"
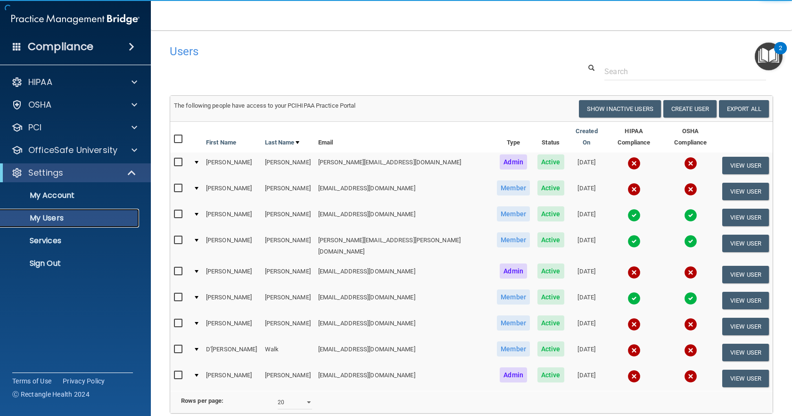
scroll to position [80, 0]
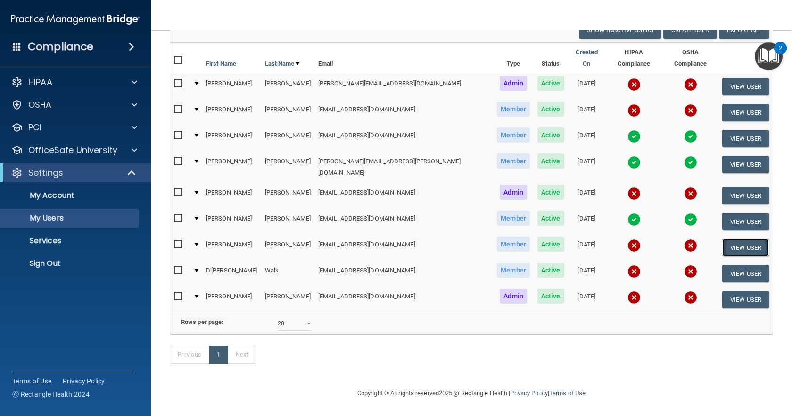
click at [725, 239] on button "View User" at bounding box center [746, 247] width 47 height 17
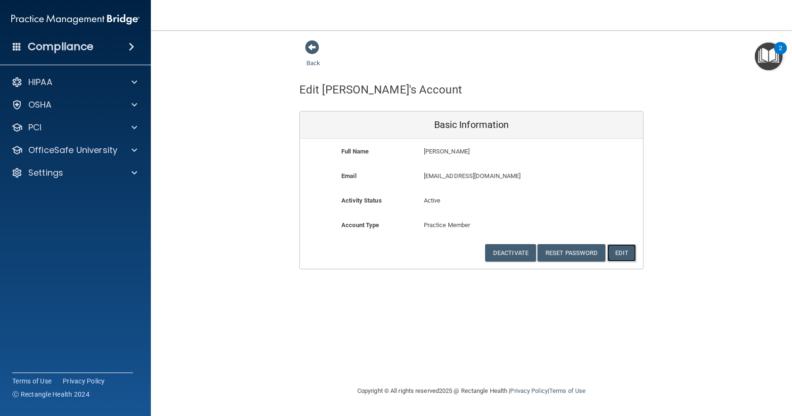
click at [629, 257] on button "Edit" at bounding box center [621, 252] width 29 height 17
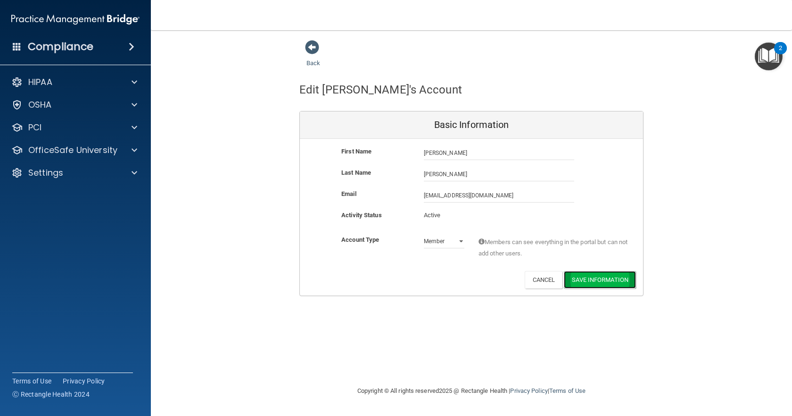
click at [611, 280] on button "Save Information" at bounding box center [600, 279] width 72 height 17
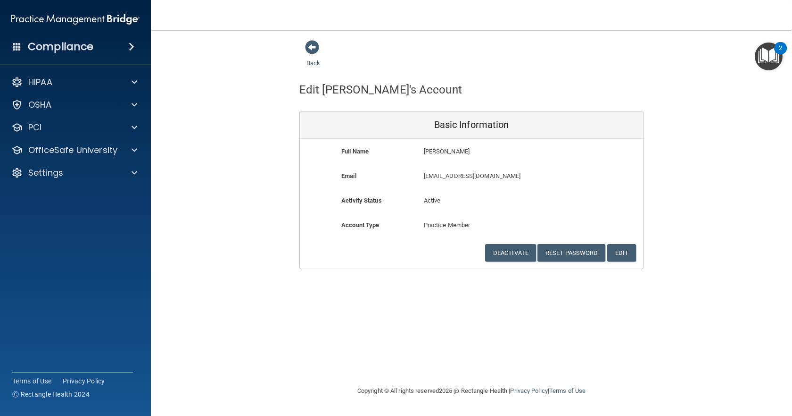
drag, startPoint x: 307, startPoint y: 47, endPoint x: 325, endPoint y: 54, distance: 19.3
click at [308, 47] on span at bounding box center [312, 47] width 14 height 14
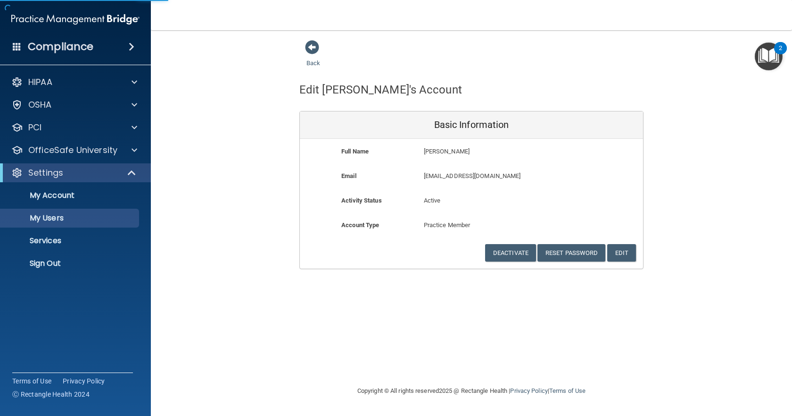
select select "20"
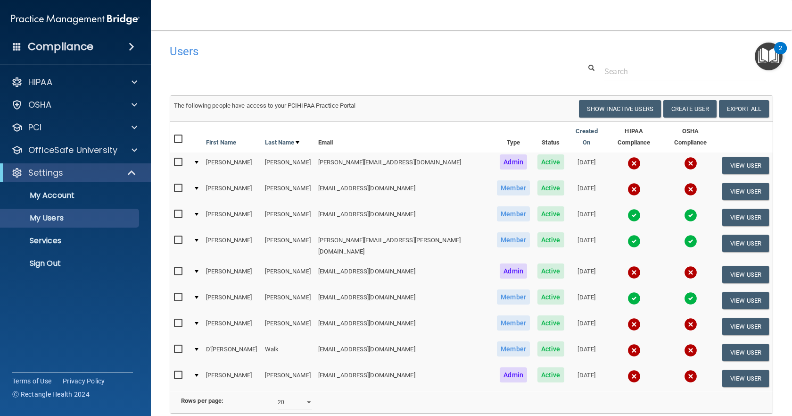
scroll to position [80, 0]
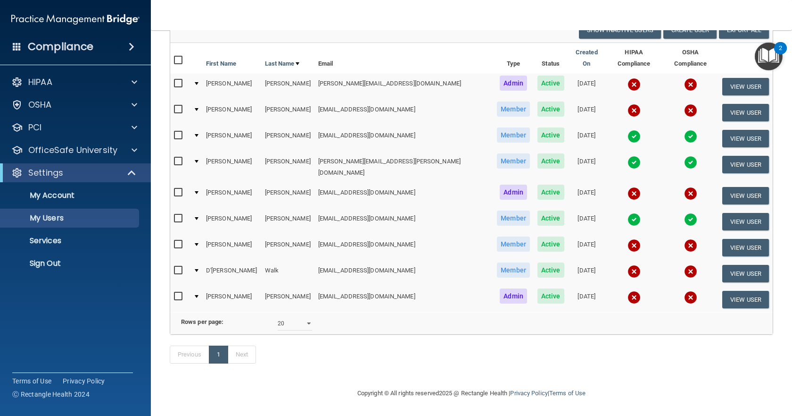
click at [199, 295] on div at bounding box center [197, 296] width 4 height 3
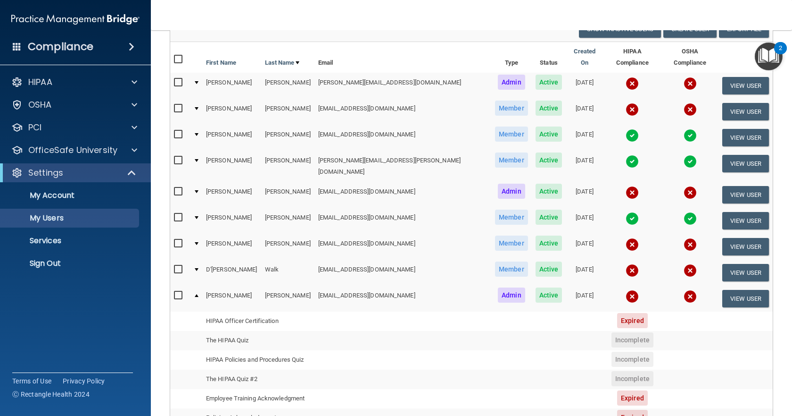
scroll to position [0, 0]
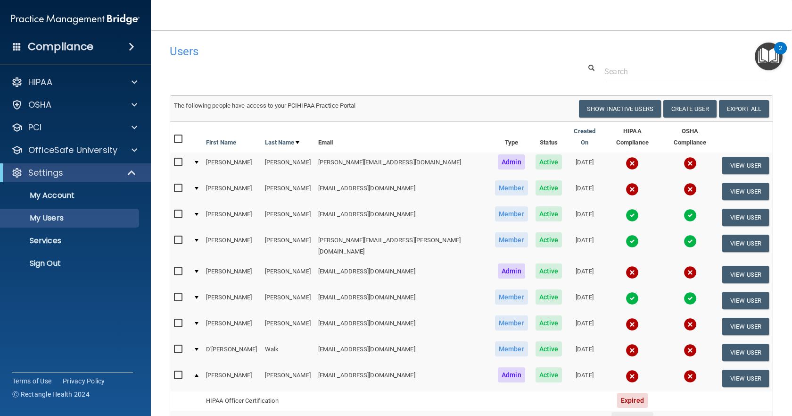
click at [98, 49] on div "Compliance" at bounding box center [75, 46] width 151 height 21
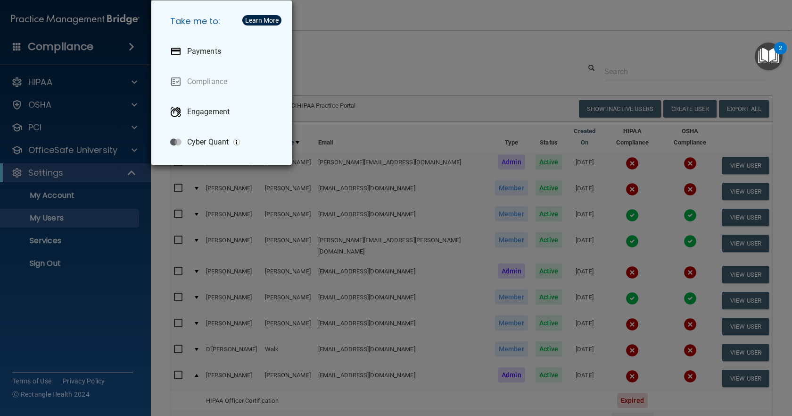
click at [50, 107] on div "Take me to: Payments Compliance Engagement Cyber Quant" at bounding box center [396, 208] width 792 height 416
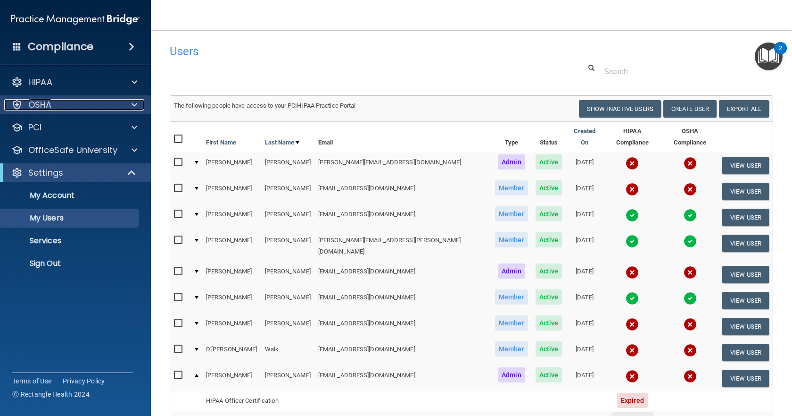
click at [137, 103] on div at bounding box center [133, 104] width 24 height 11
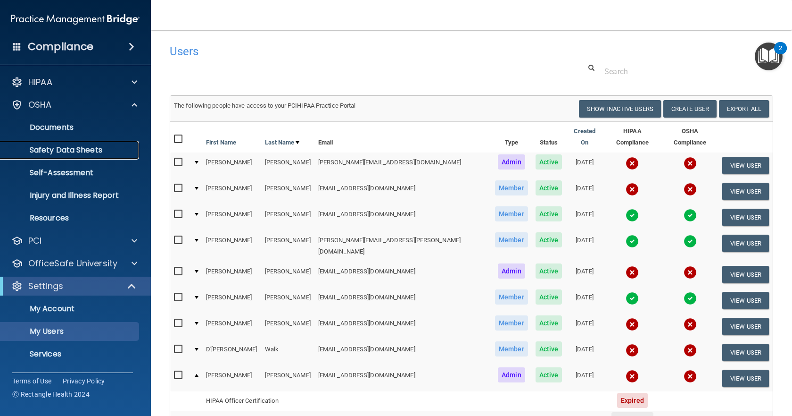
click at [72, 147] on p "Safety Data Sheets" at bounding box center [70, 149] width 129 height 9
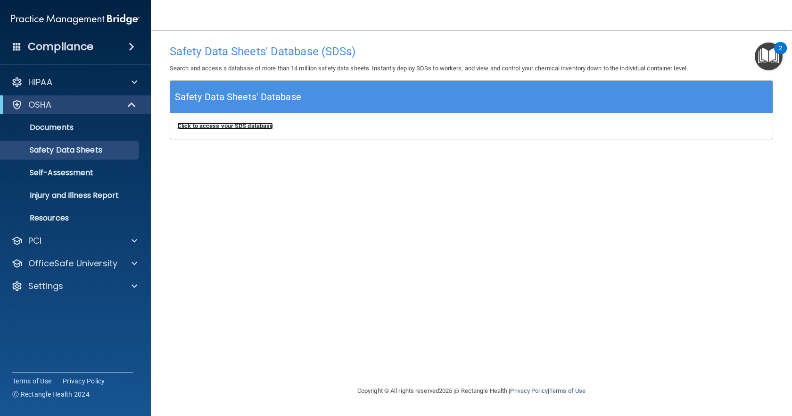
click at [230, 128] on b "Click to access your SDS database" at bounding box center [225, 125] width 96 height 7
drag, startPoint x: 69, startPoint y: 174, endPoint x: 109, endPoint y: 180, distance: 40.5
click at [70, 175] on p "Self-Assessment" at bounding box center [70, 172] width 129 height 9
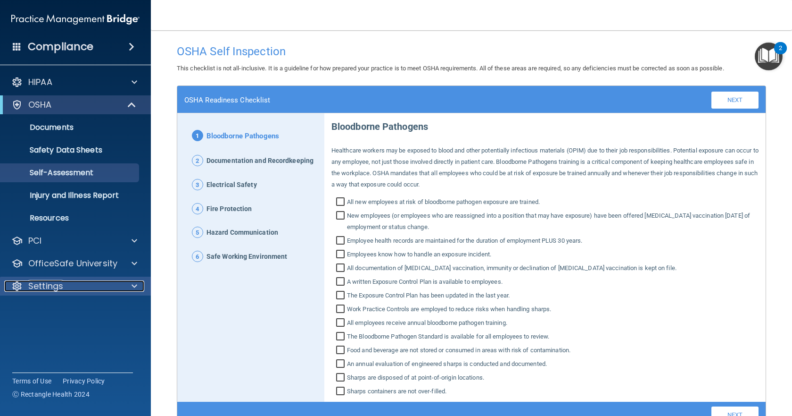
click at [64, 283] on div "Settings" at bounding box center [62, 285] width 117 height 11
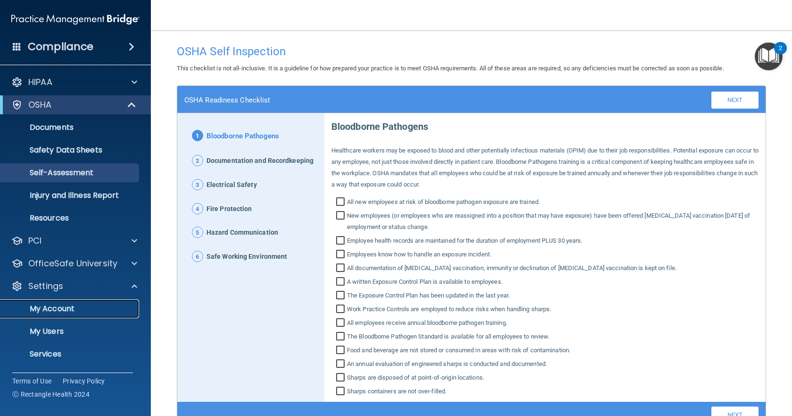
click at [64, 308] on p "My Account" at bounding box center [70, 308] width 129 height 9
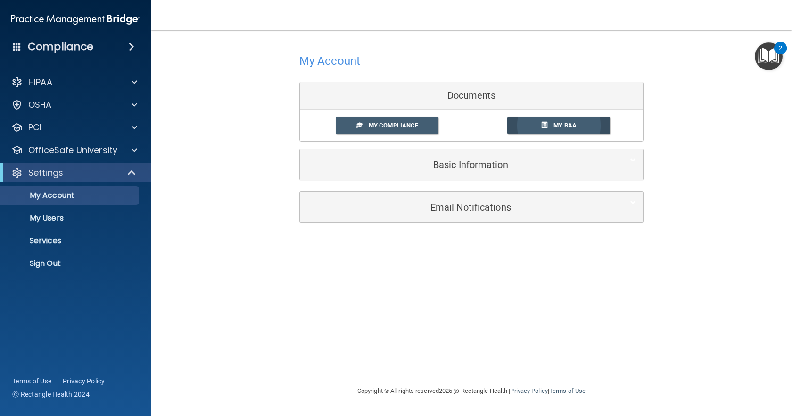
click at [588, 129] on link "My BAA" at bounding box center [558, 124] width 103 height 17
drag, startPoint x: 50, startPoint y: 239, endPoint x: 83, endPoint y: 239, distance: 32.5
click at [50, 239] on p "Services" at bounding box center [70, 240] width 129 height 9
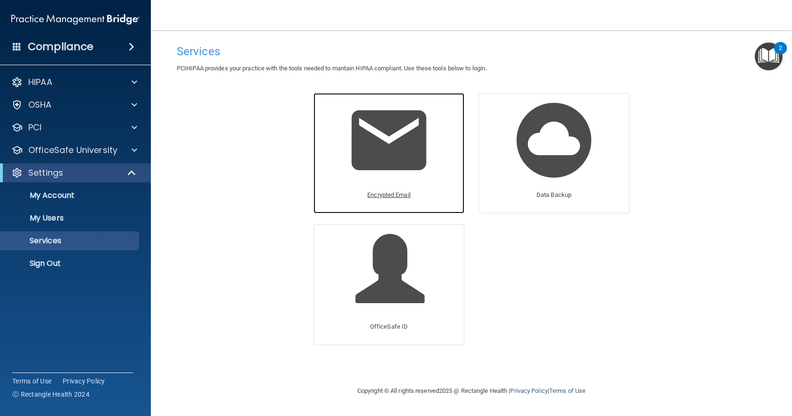
click at [382, 194] on p "Encrypted Email" at bounding box center [388, 194] width 43 height 11
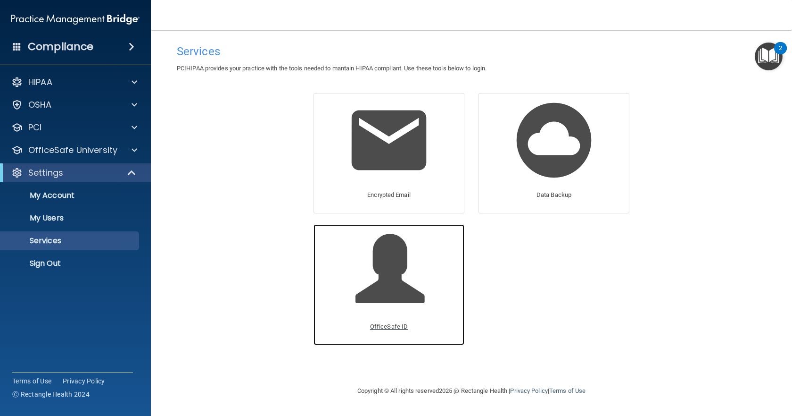
click at [396, 331] on p "OfficeSafe ID" at bounding box center [389, 326] width 38 height 11
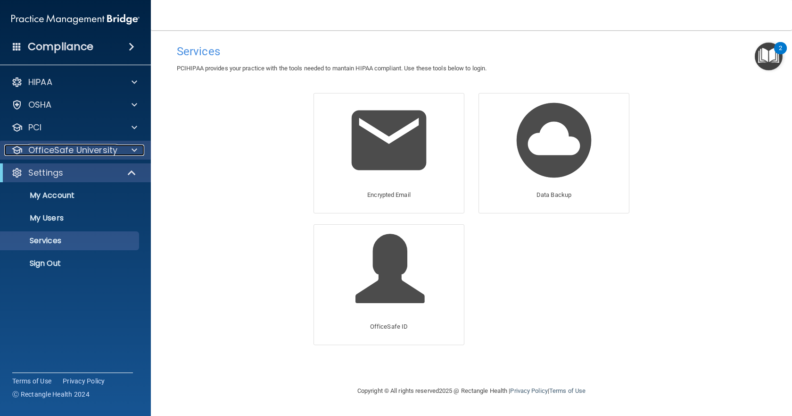
drag, startPoint x: 57, startPoint y: 149, endPoint x: 62, endPoint y: 152, distance: 5.9
click at [58, 149] on p "OfficeSafe University" at bounding box center [72, 149] width 89 height 11
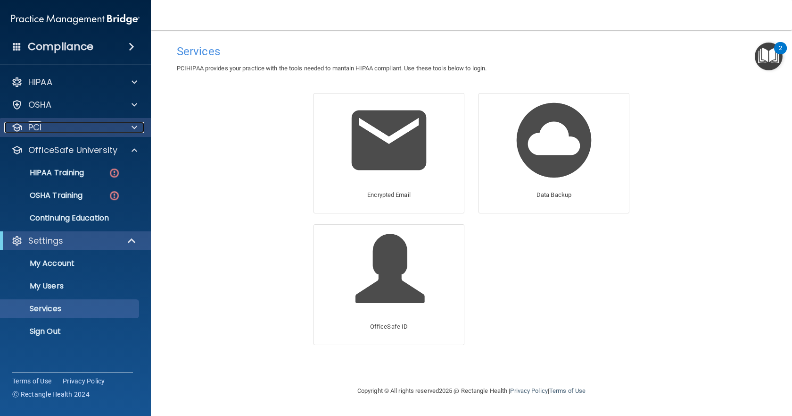
click at [50, 126] on div "PCI" at bounding box center [62, 127] width 117 height 11
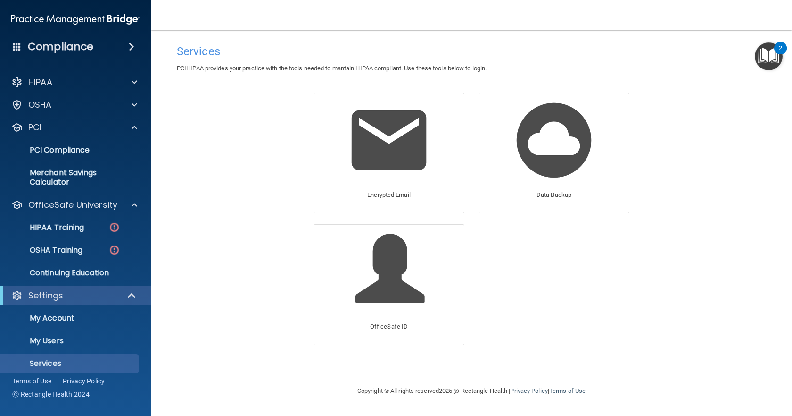
click at [773, 55] on img "Open Resource Center, 2 new notifications" at bounding box center [769, 56] width 28 height 28
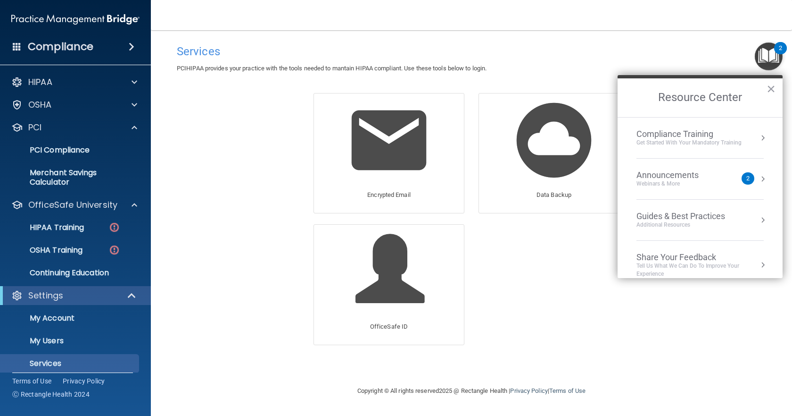
click at [719, 183] on div "Announcements Webinars & More" at bounding box center [687, 179] width 100 height 18
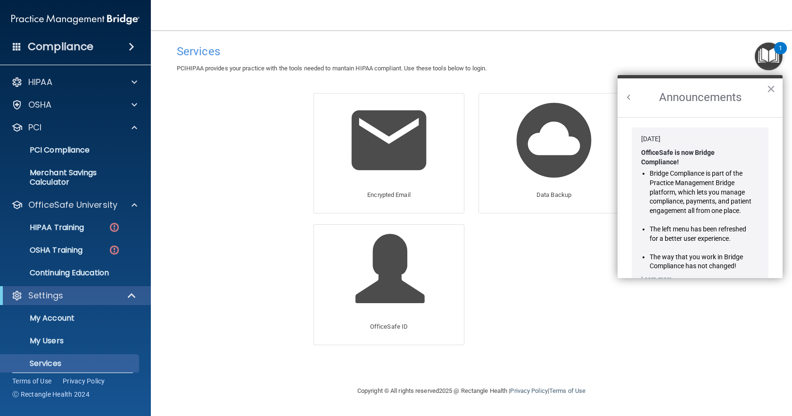
scroll to position [166, 0]
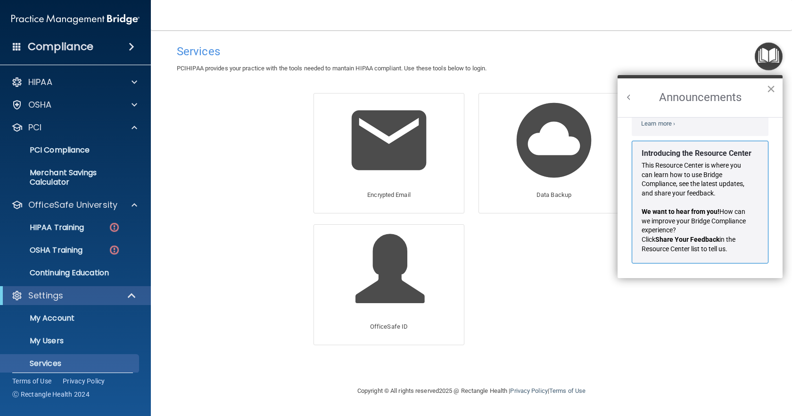
click at [771, 88] on button "×" at bounding box center [771, 88] width 9 height 15
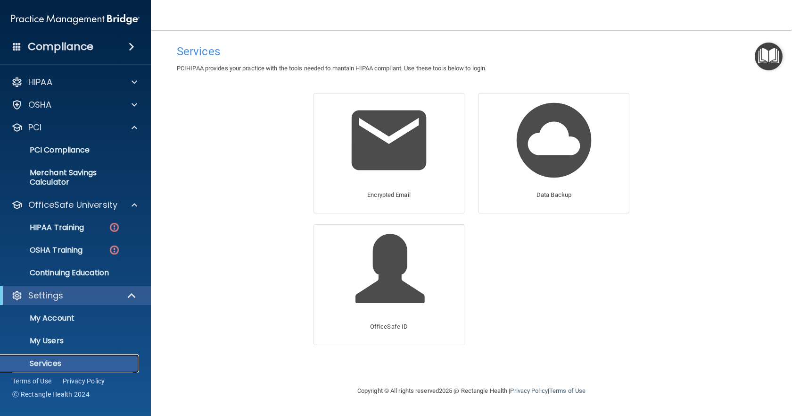
click at [64, 366] on p "Services" at bounding box center [70, 362] width 129 height 9
click at [57, 338] on p "My Users" at bounding box center [70, 340] width 129 height 9
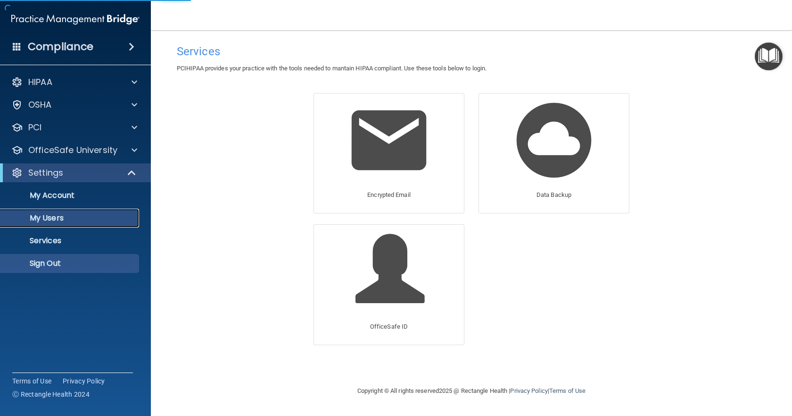
select select "20"
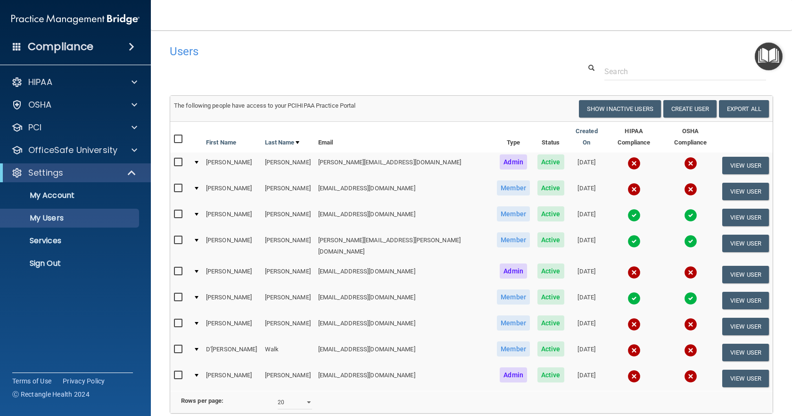
click at [178, 319] on input "checkbox" at bounding box center [179, 323] width 11 height 8
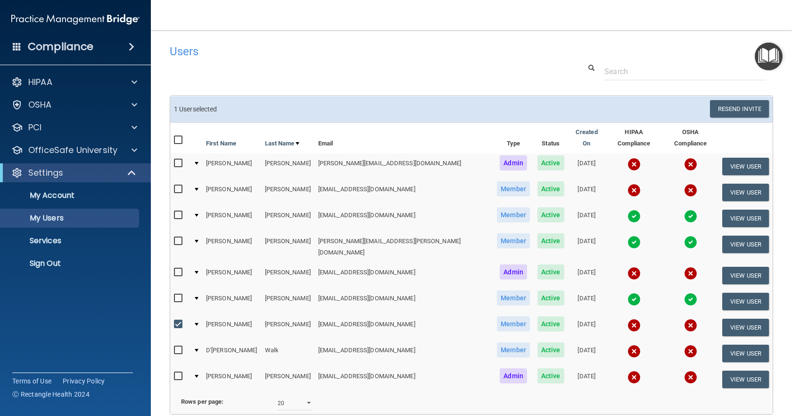
click at [177, 320] on input "checkbox" at bounding box center [179, 324] width 11 height 8
checkbox input "false"
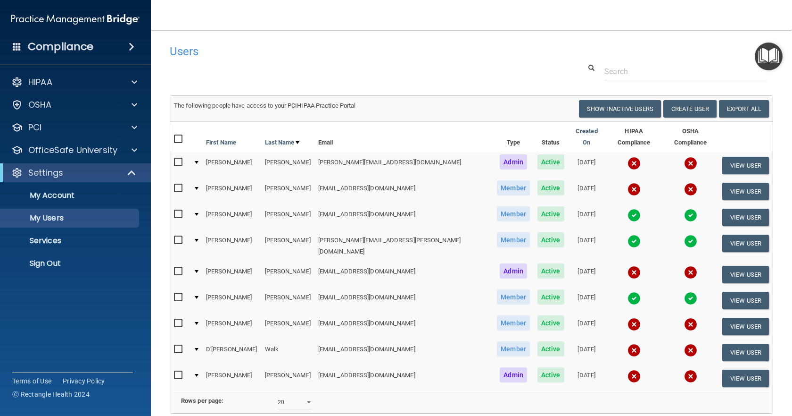
click at [176, 345] on input "checkbox" at bounding box center [179, 349] width 11 height 8
checkbox input "true"
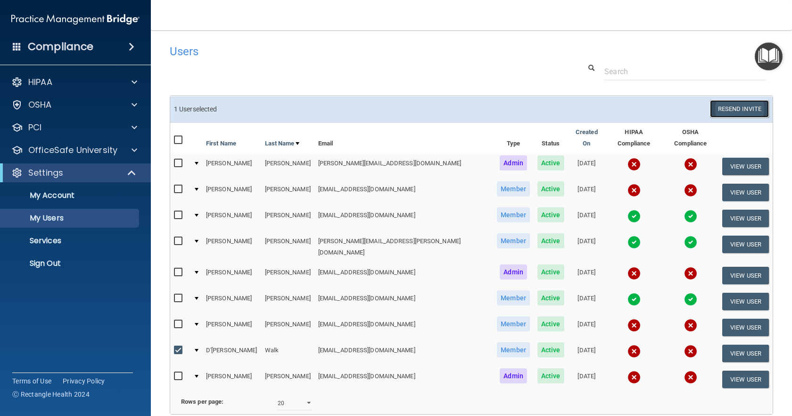
click at [745, 114] on button "Resend Invite" at bounding box center [739, 108] width 59 height 17
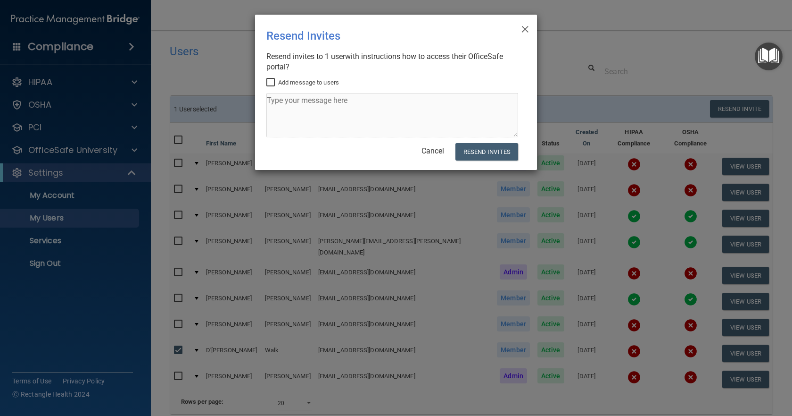
click at [278, 81] on label "Add message to users" at bounding box center [302, 82] width 73 height 11
click at [277, 81] on input "Add message to users" at bounding box center [271, 83] width 11 height 8
checkbox input "true"
click at [417, 111] on textarea at bounding box center [392, 115] width 252 height 44
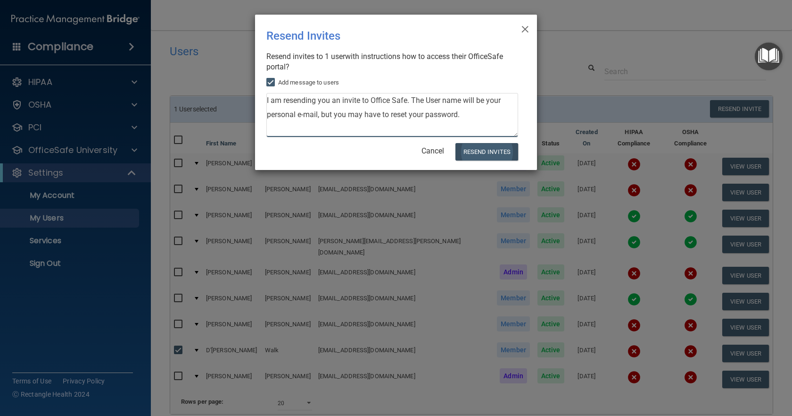
type textarea "I am resending you an invite to Office Safe. The User name will be your persona…"
click at [475, 149] on button "Resend Invites" at bounding box center [487, 151] width 63 height 17
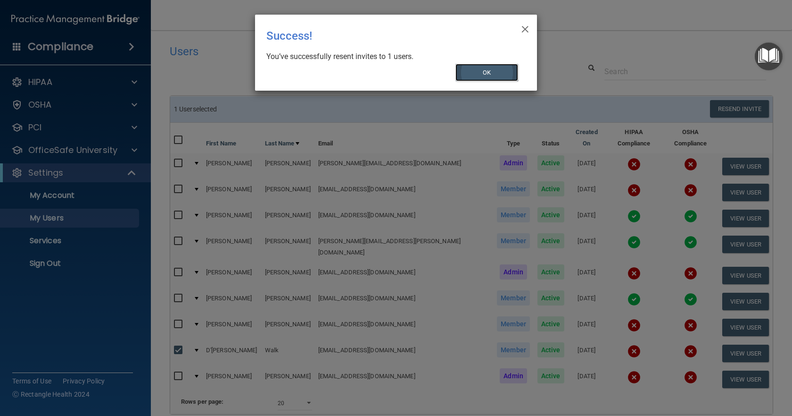
click at [486, 66] on button "OK" at bounding box center [487, 72] width 63 height 17
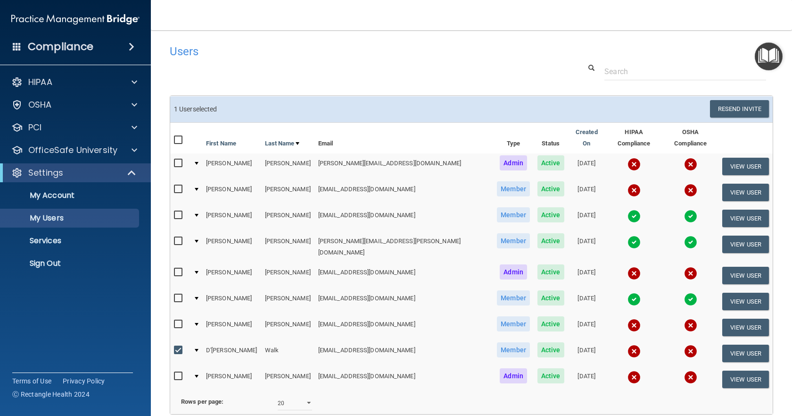
click at [178, 346] on input "checkbox" at bounding box center [179, 350] width 11 height 8
checkbox input "false"
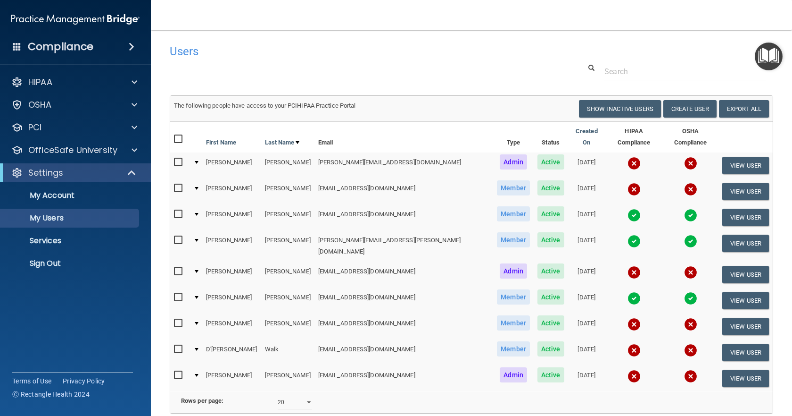
drag, startPoint x: 175, startPoint y: 311, endPoint x: 199, endPoint y: 311, distance: 24.5
click at [175, 319] on input "checkbox" at bounding box center [179, 323] width 11 height 8
checkbox input "true"
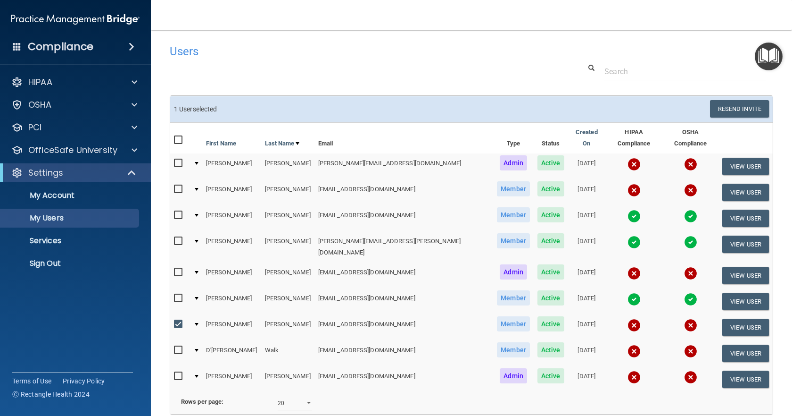
drag, startPoint x: 369, startPoint y: 43, endPoint x: 392, endPoint y: 42, distance: 22.7
click at [371, 42] on div "Users" at bounding box center [343, 51] width 360 height 23
click at [477, 81] on div "Users Success! New user created. × Error! The user couldn't be created. × Succe…" at bounding box center [472, 249] width 604 height 418
